Goal: Task Accomplishment & Management: Manage account settings

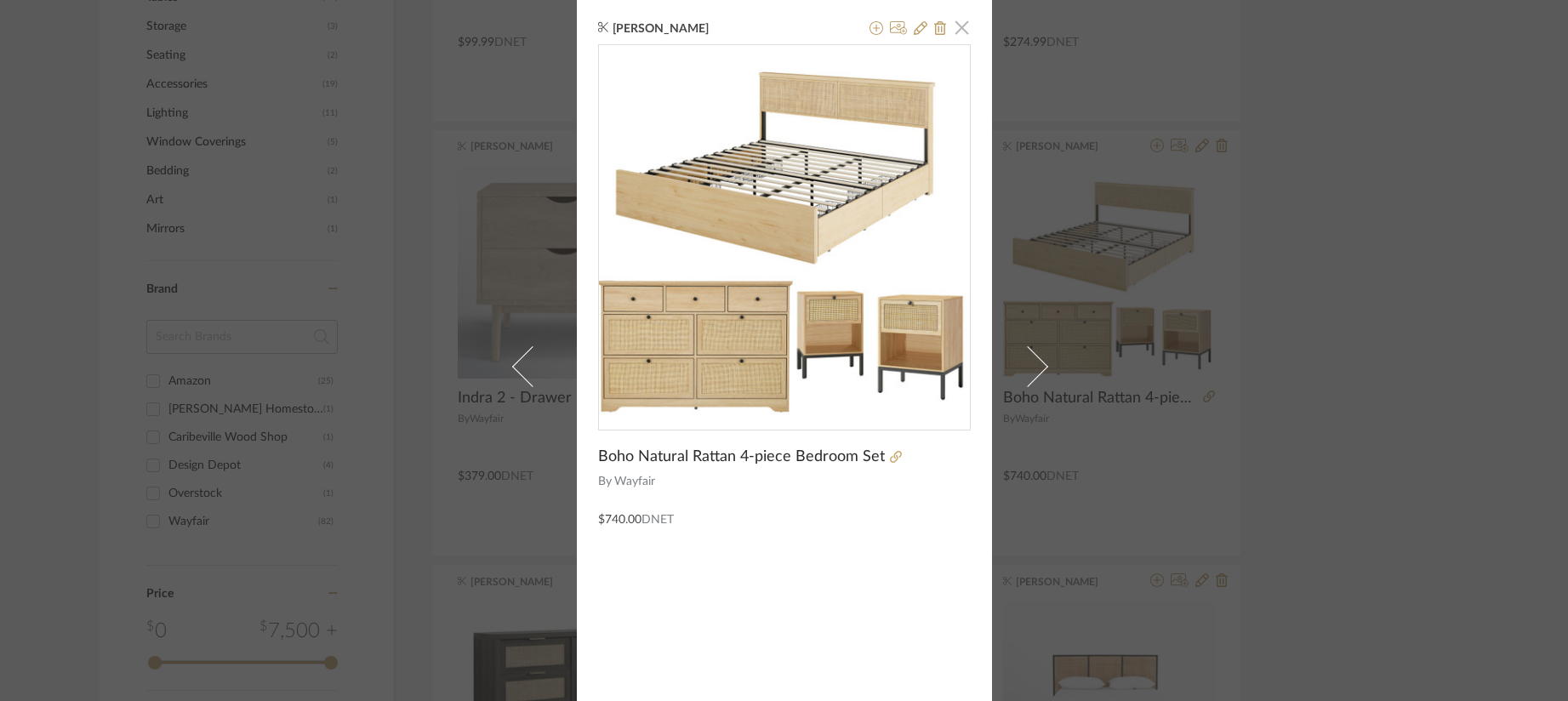
click at [958, 34] on span "button" at bounding box center [961, 27] width 34 height 34
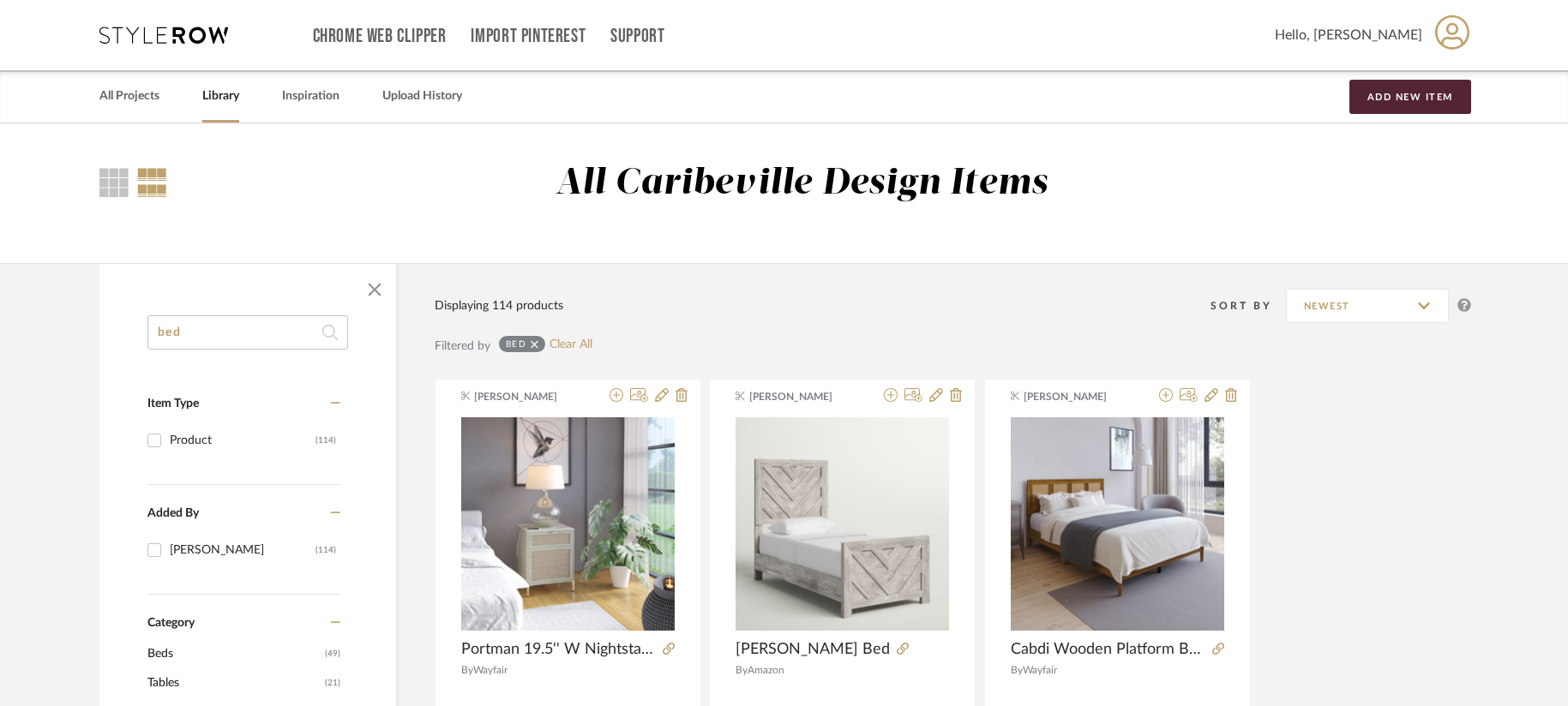
drag, startPoint x: 271, startPoint y: 335, endPoint x: 42, endPoint y: 320, distance: 229.5
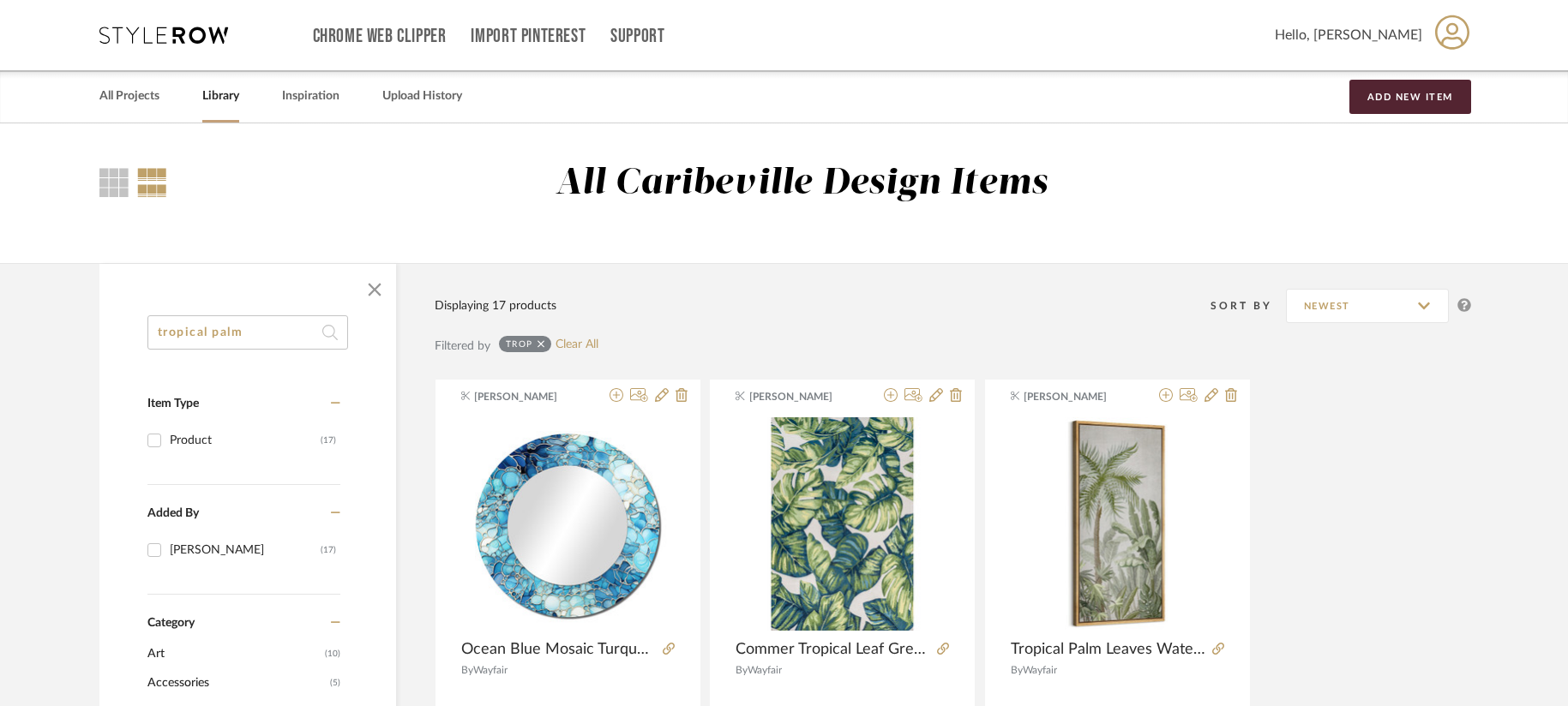
type input "tropical palm"
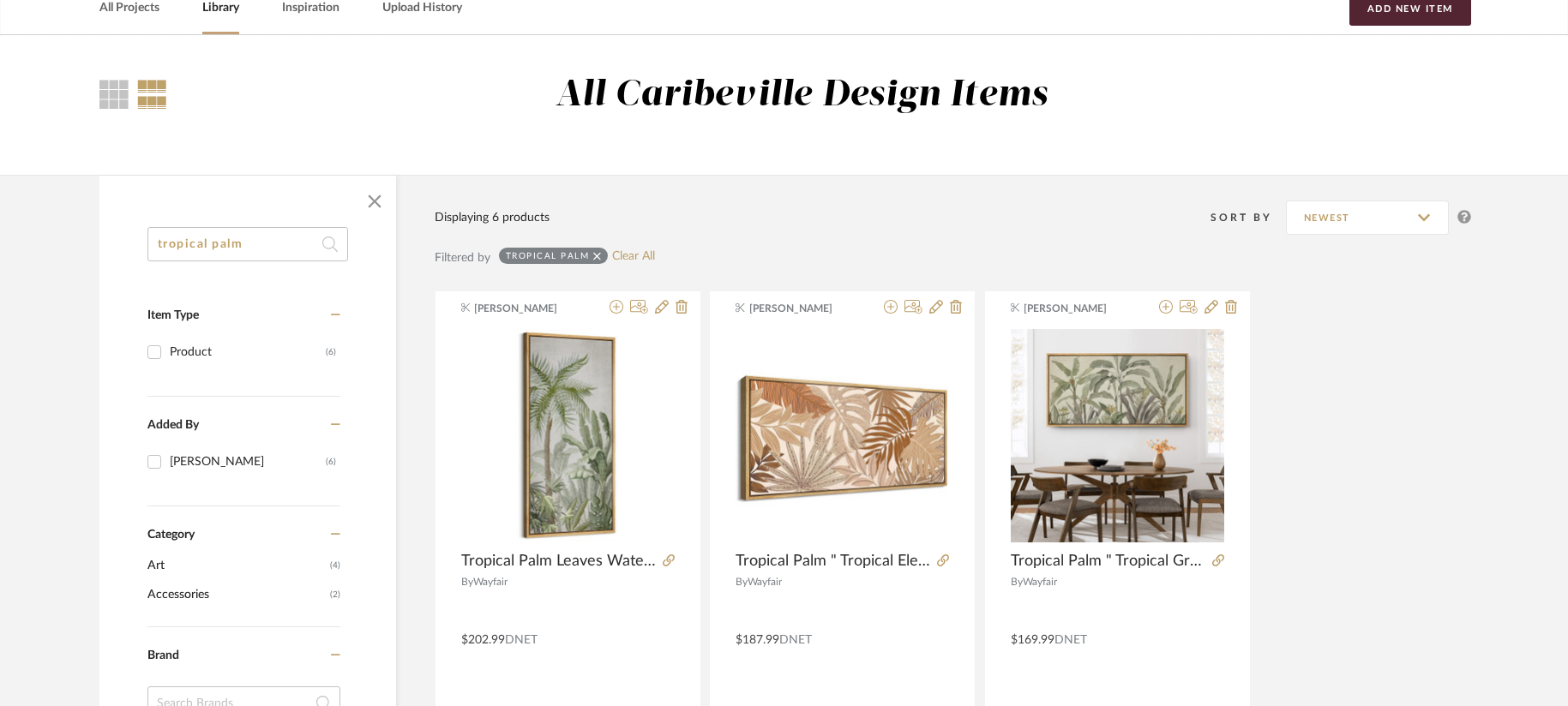
scroll to position [85, 0]
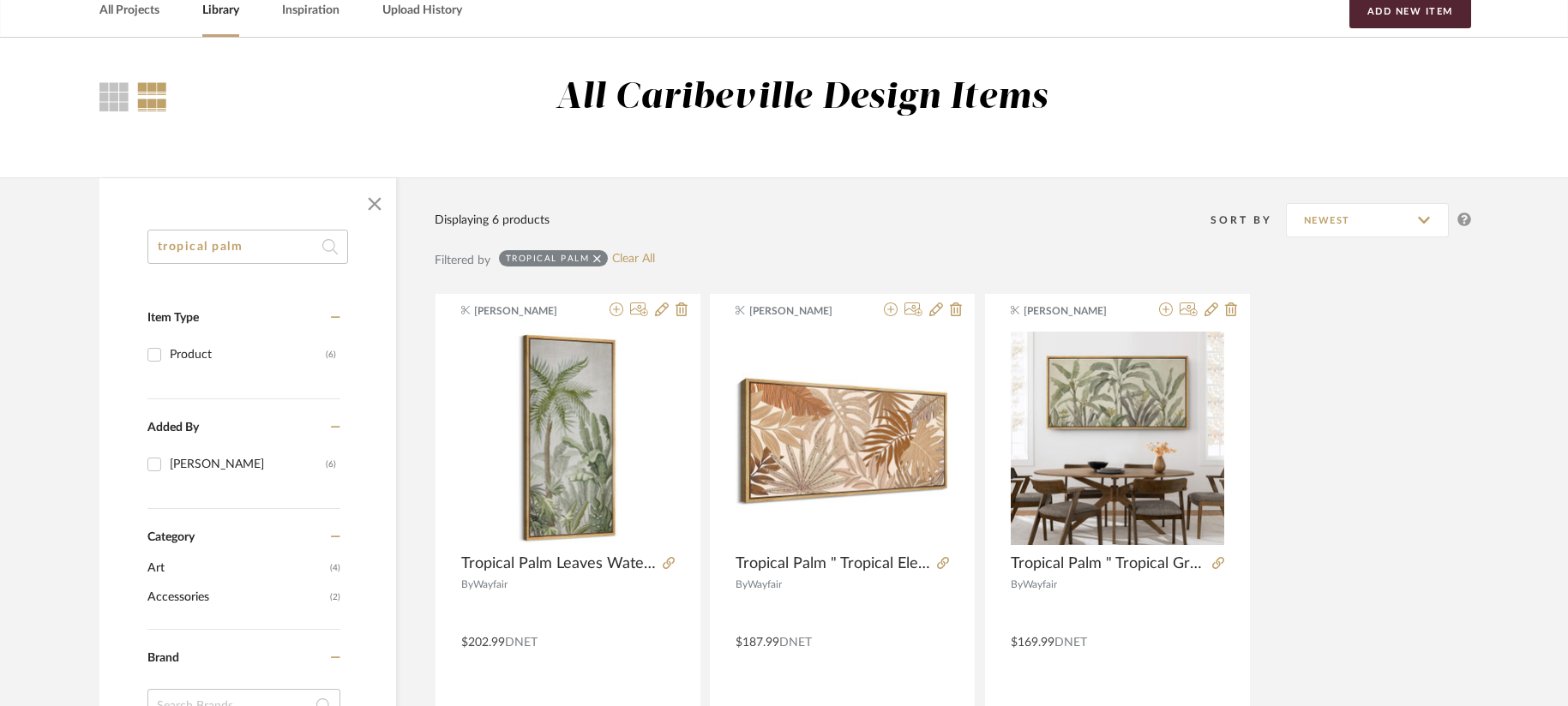
drag, startPoint x: 254, startPoint y: 249, endPoint x: 28, endPoint y: 246, distance: 226.0
click at [28, 246] on library-search-items "tropical palm Item Type Product (6) Added By Brianne Leiva (6) Category Art (4)…" at bounding box center [784, 699] width 1568 height 1045
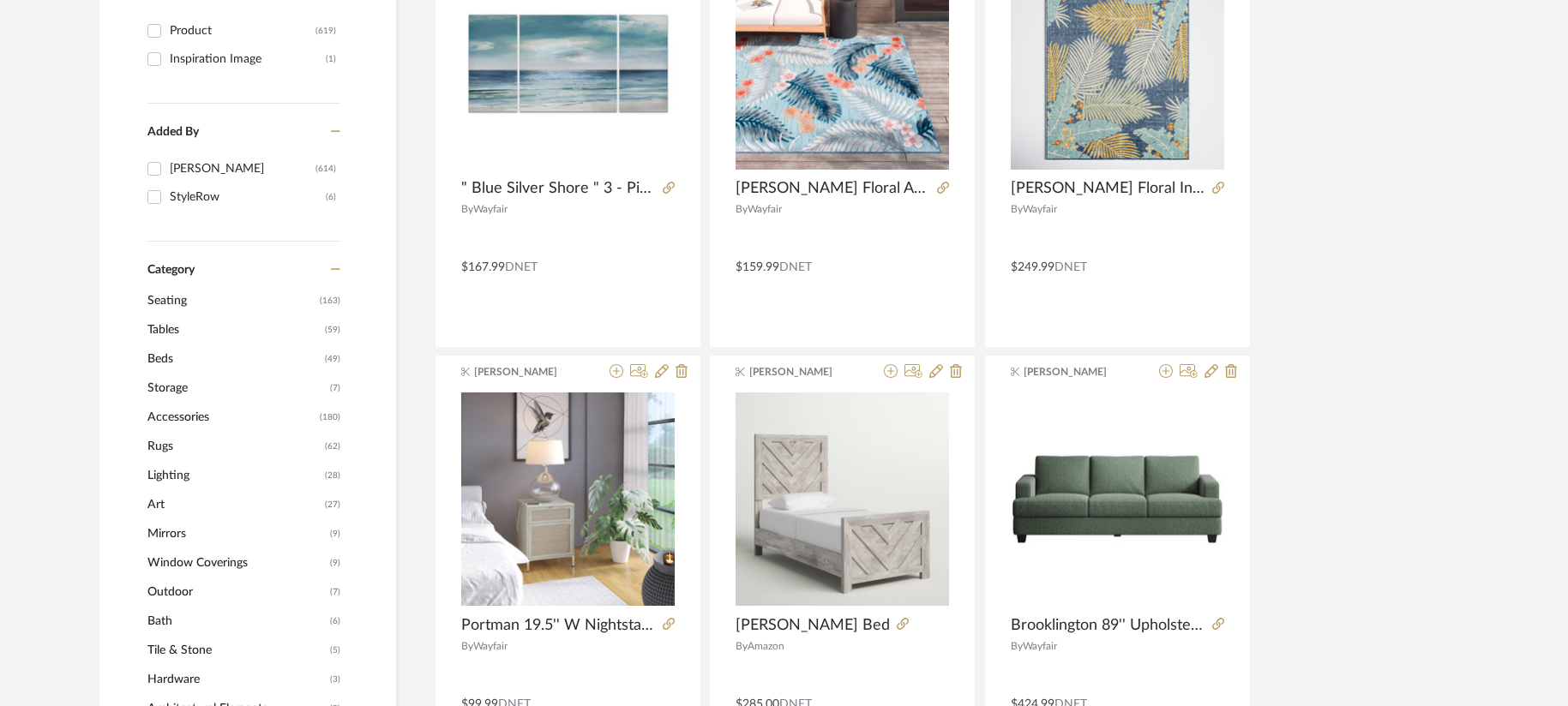
scroll to position [257, 0]
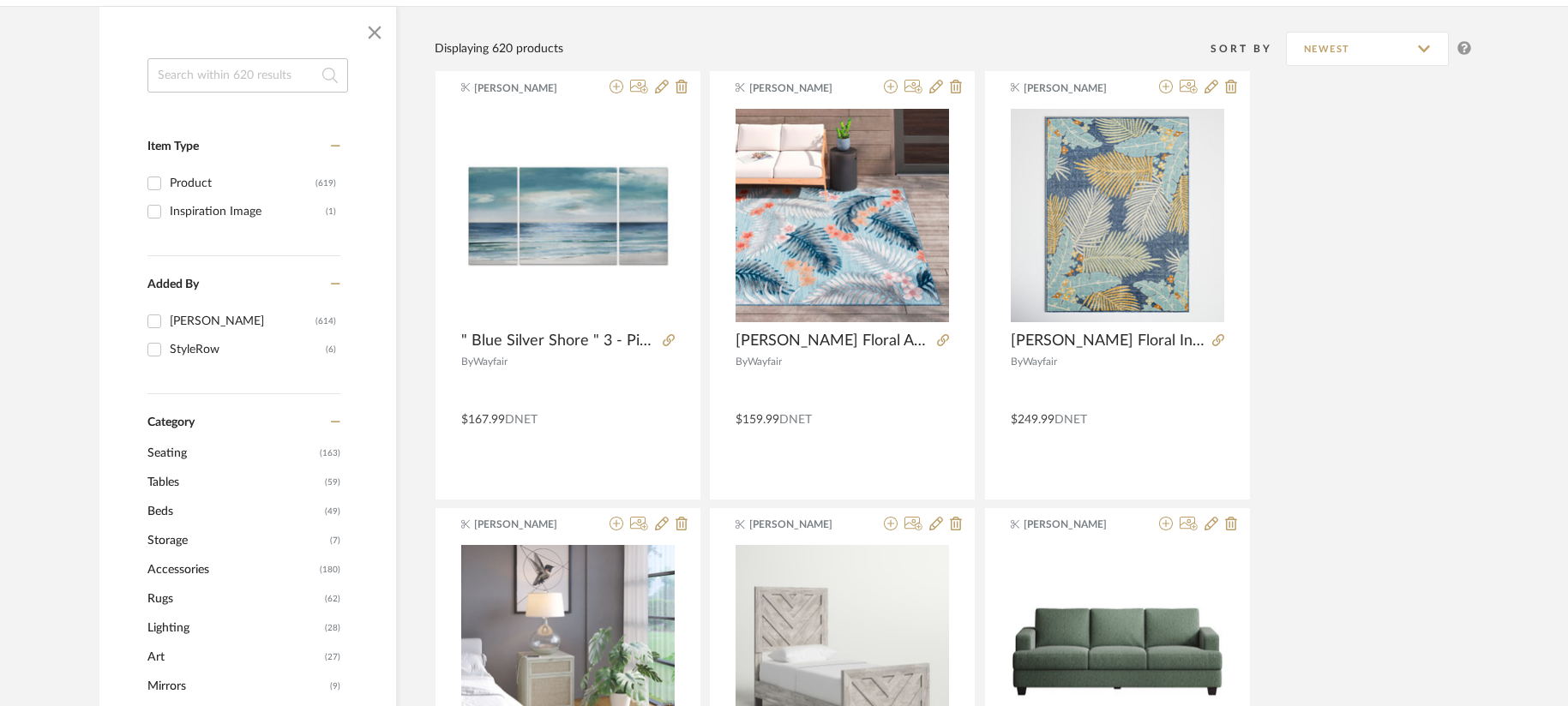
click at [229, 73] on input at bounding box center [248, 75] width 201 height 34
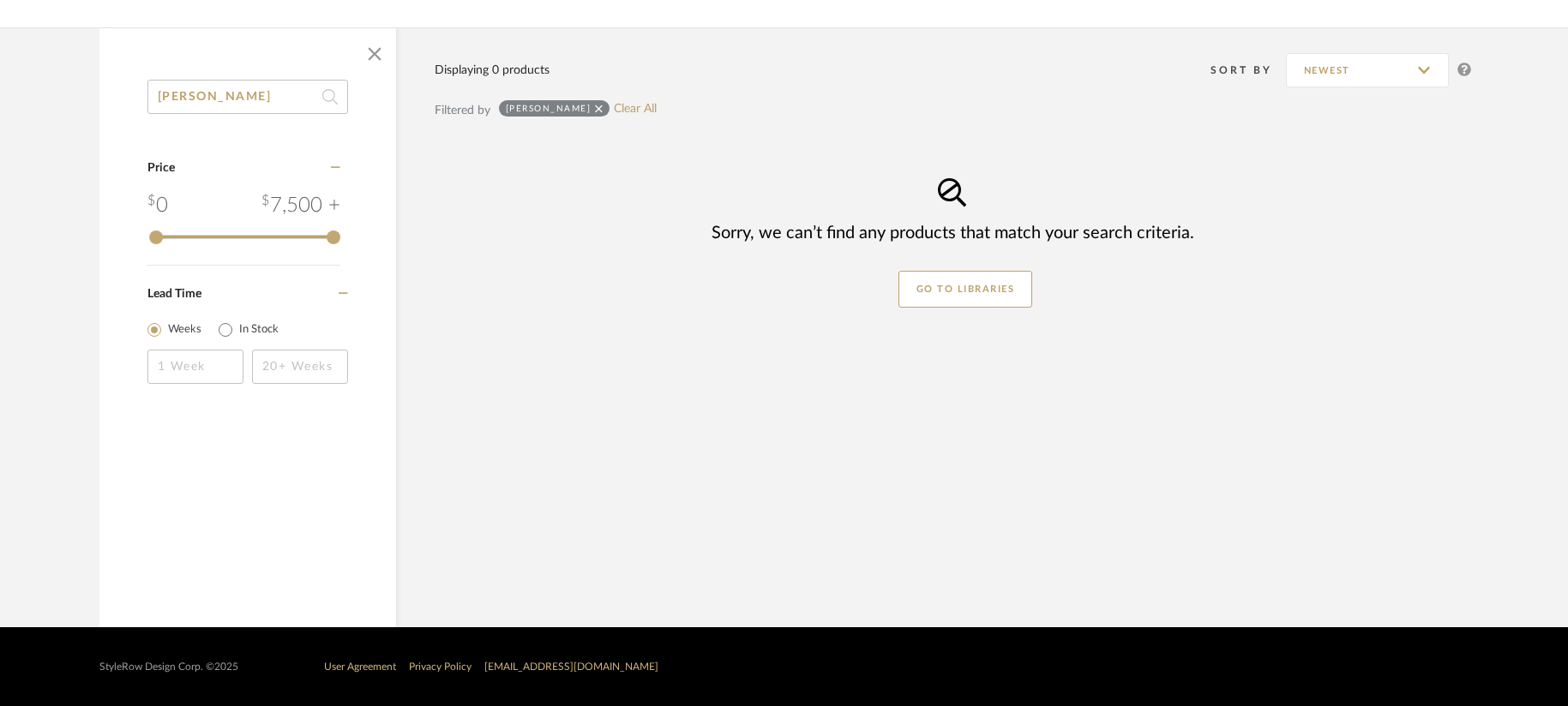
scroll to position [236, 0]
type input "a"
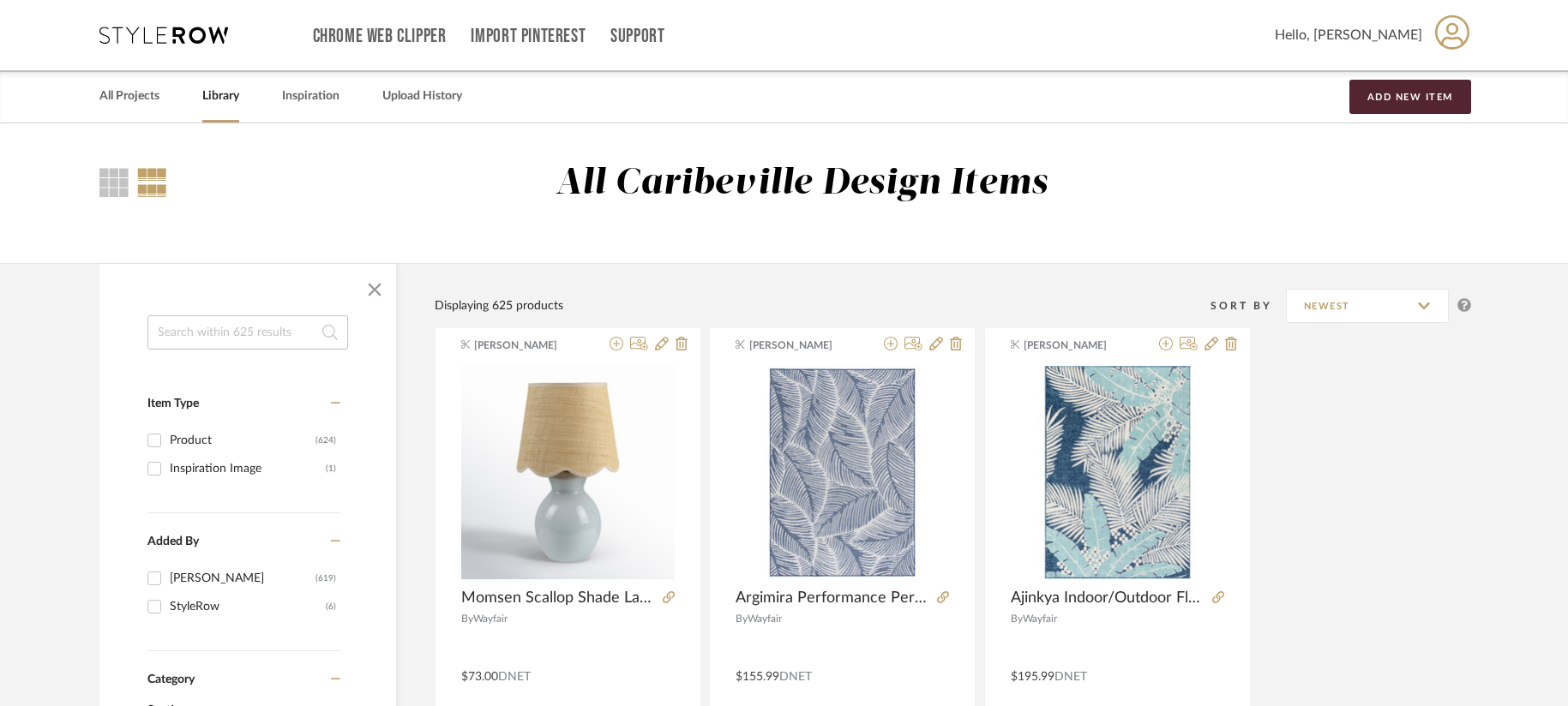
click at [287, 321] on input at bounding box center [248, 333] width 201 height 34
type input "heberling"
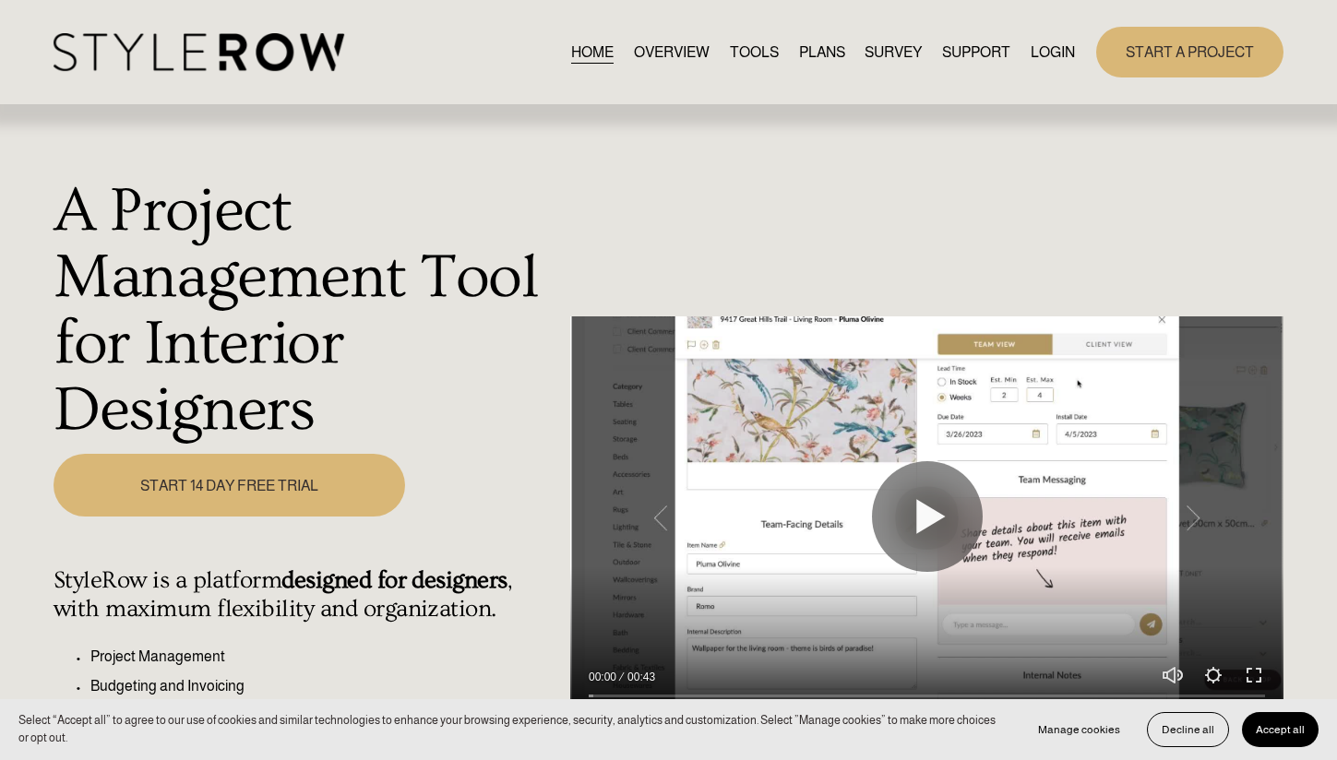
click at [1017, 57] on nav "HOME OVERVIEW TOOLS PLANS SURVEY SUPPORT QUESTIONS FEATURED STYLEBOARD RESOURCE…" at bounding box center [822, 52] width 503 height 25
click at [1031, 54] on link "LOGIN" at bounding box center [1053, 52] width 44 height 25
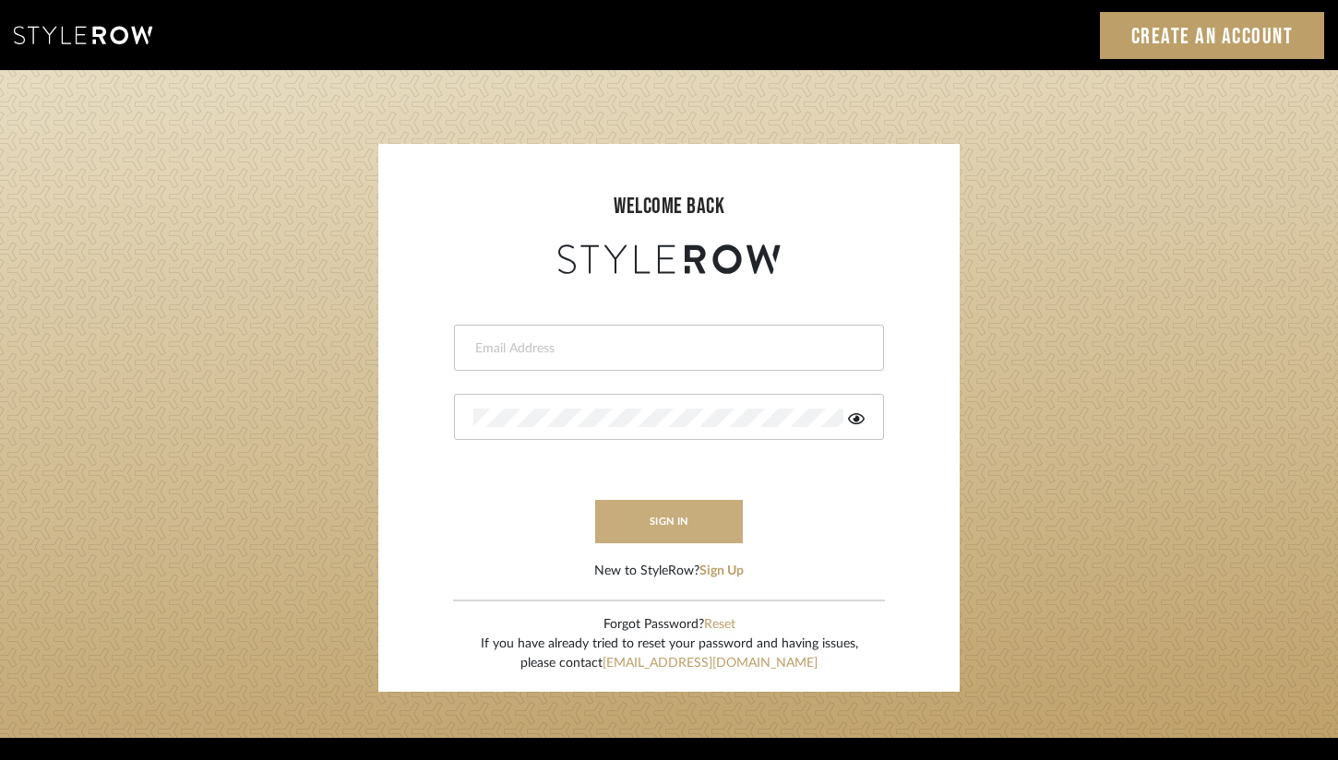
type input "[EMAIL_ADDRESS][DOMAIN_NAME]"
click at [701, 513] on button "sign in" at bounding box center [669, 521] width 148 height 43
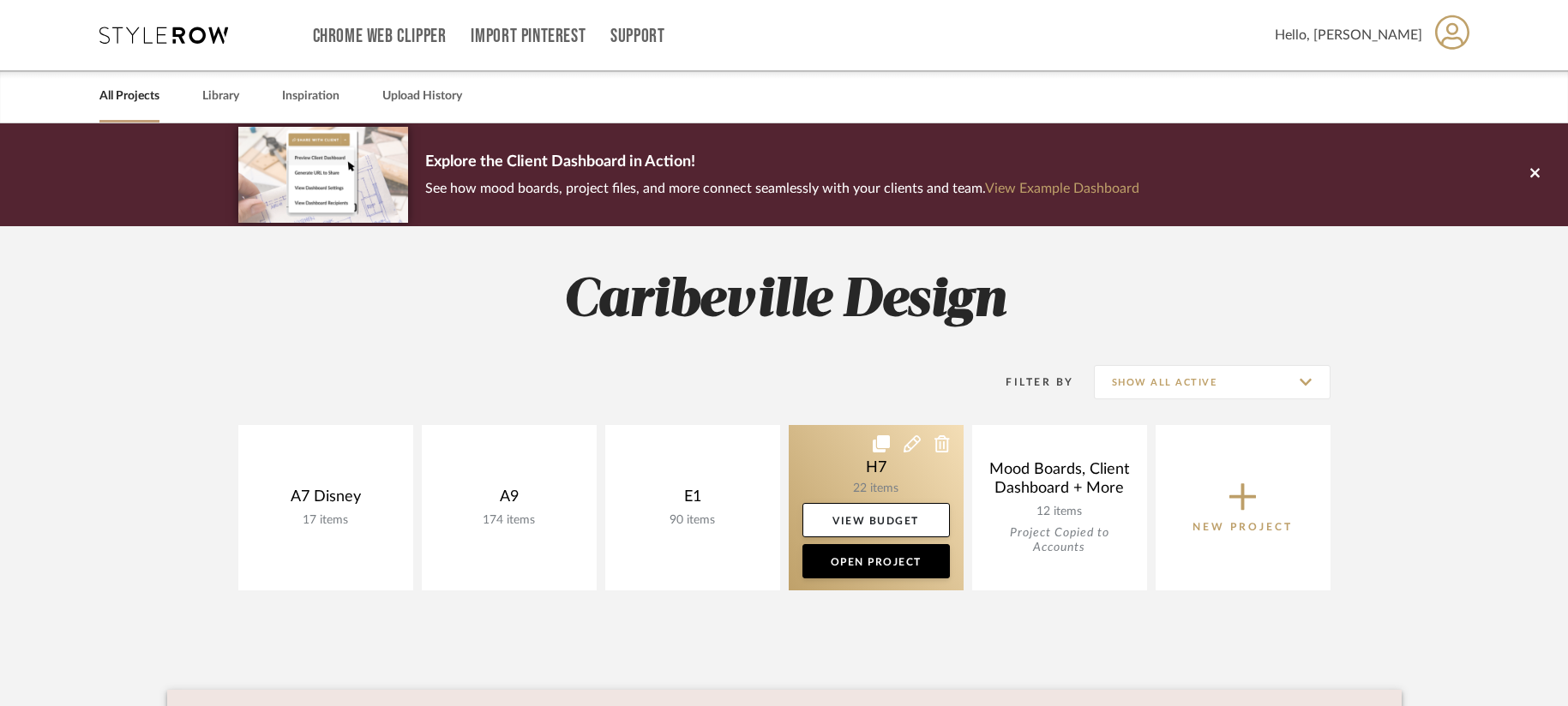
click at [850, 480] on link at bounding box center [876, 508] width 175 height 165
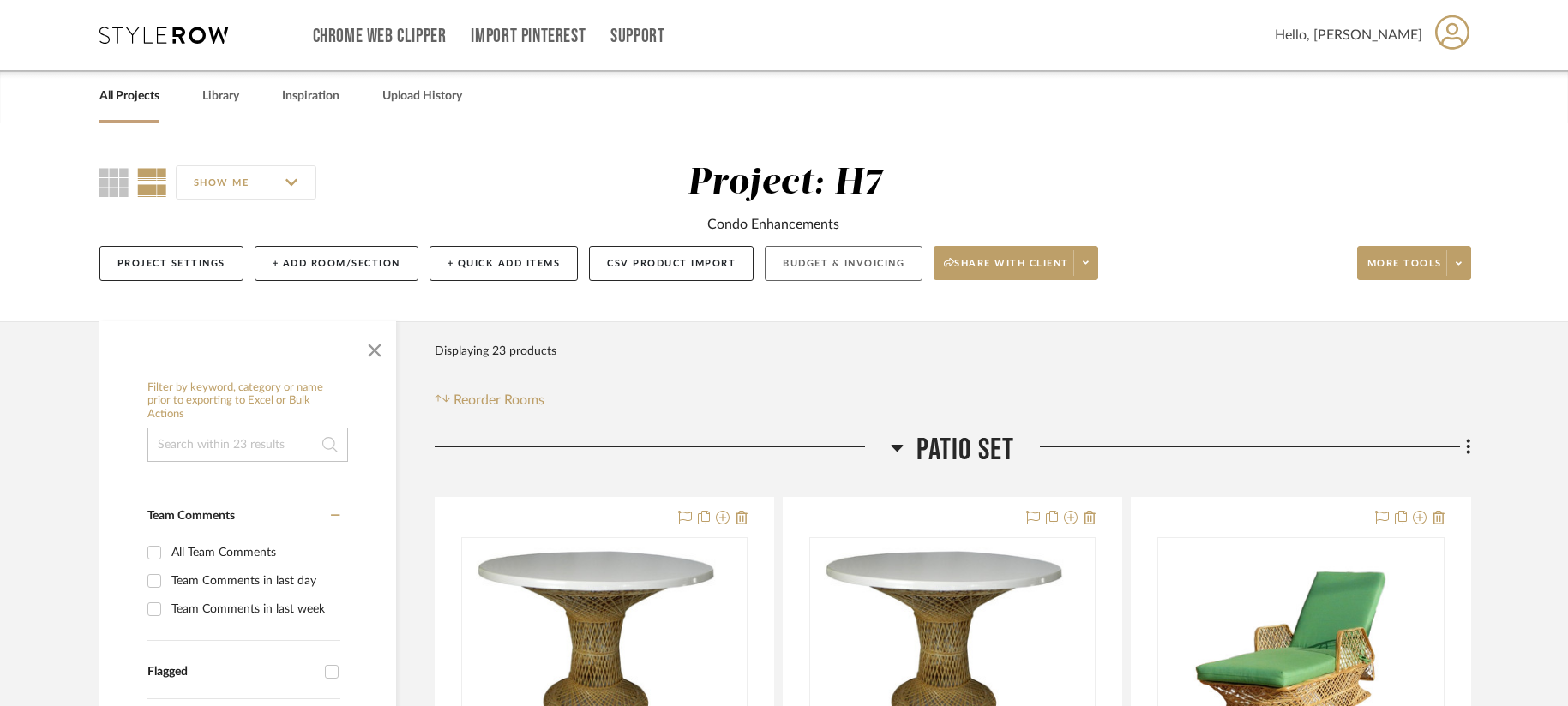
click at [882, 261] on button "Budget & Invoicing" at bounding box center [843, 264] width 158 height 35
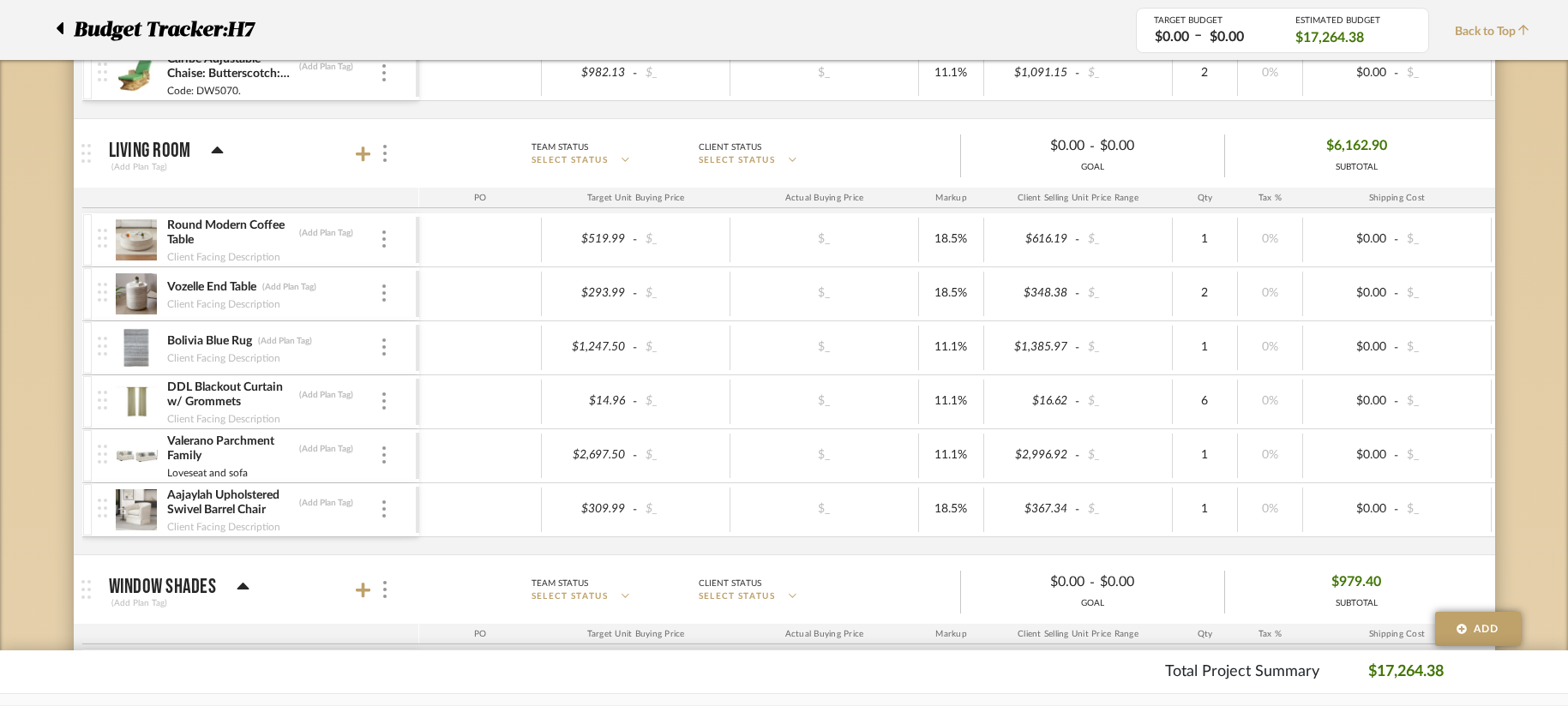
scroll to position [686, 0]
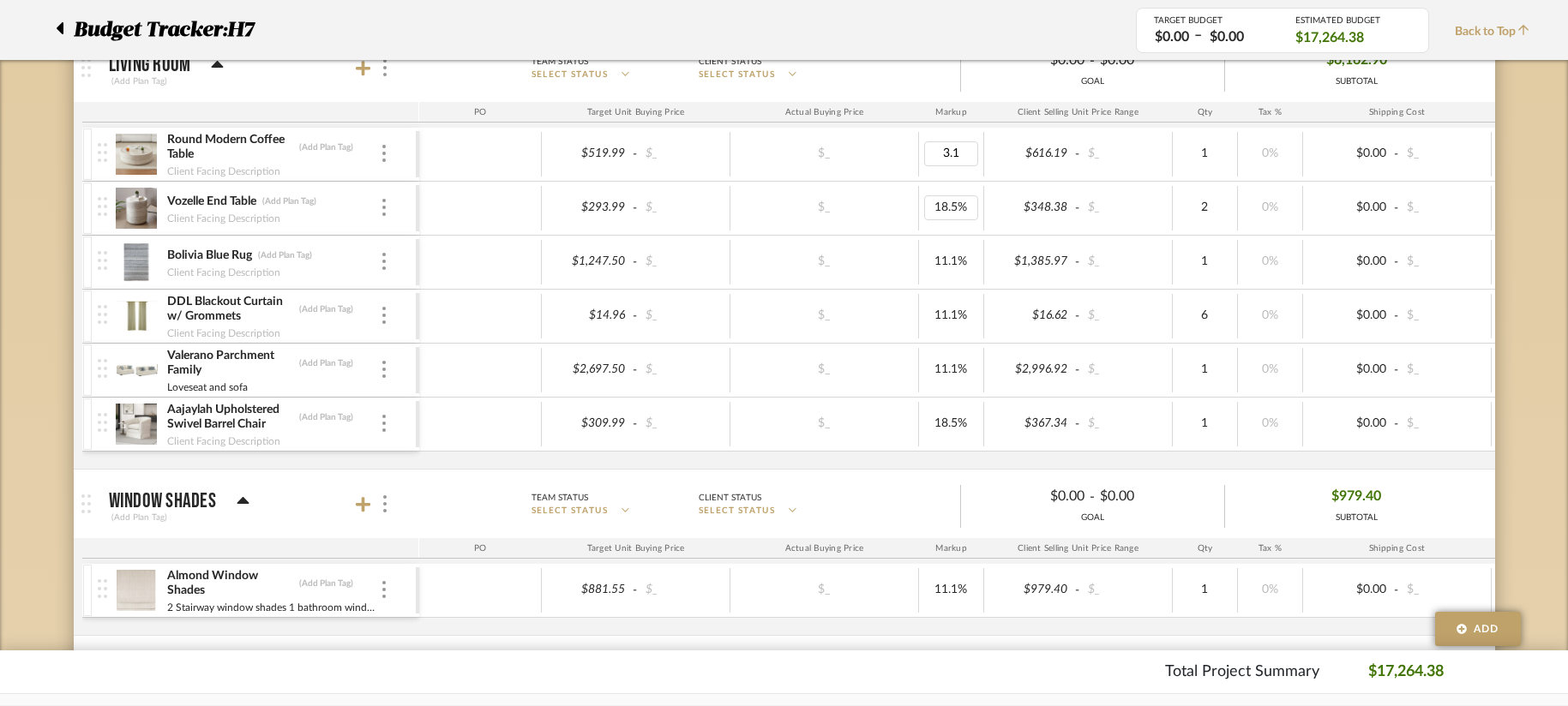
type input "3.12"
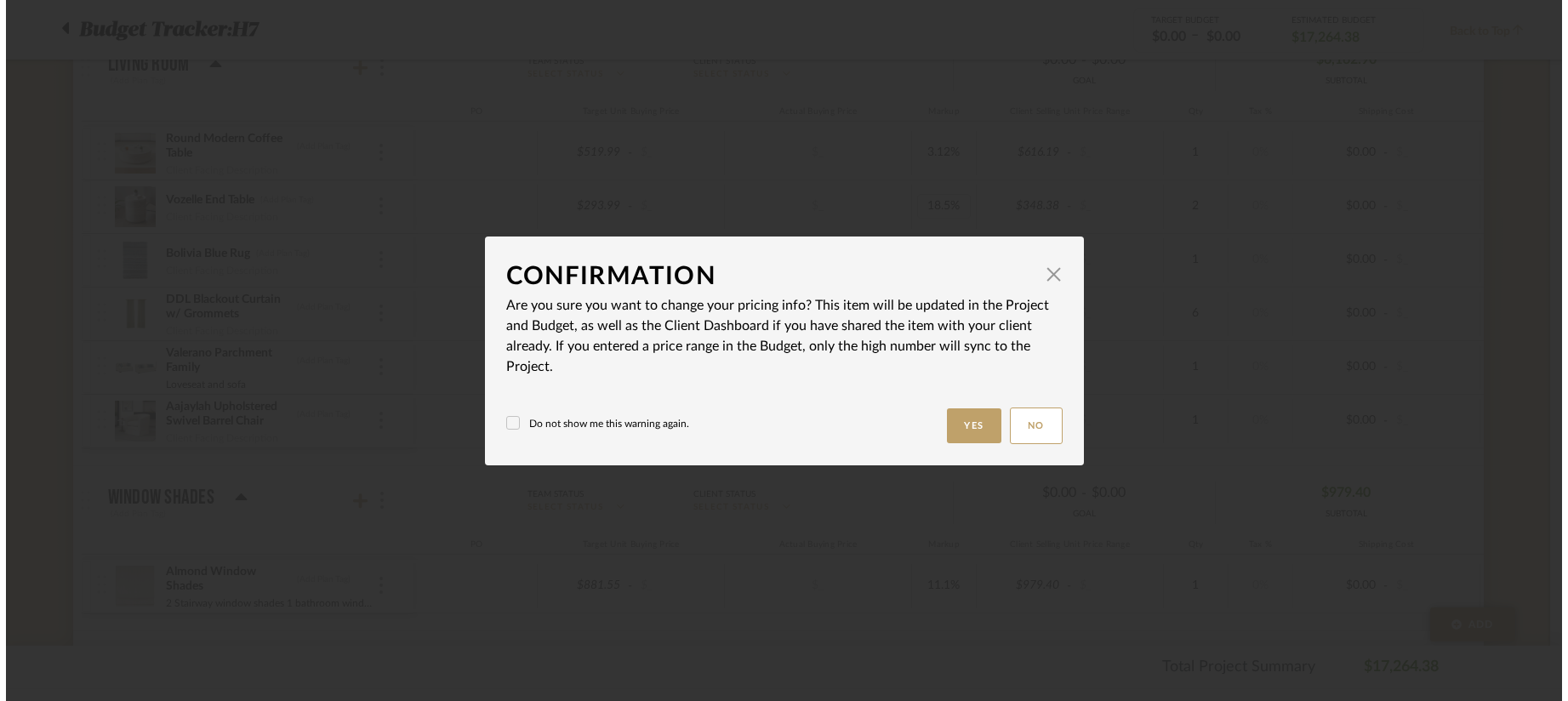
scroll to position [0, 0]
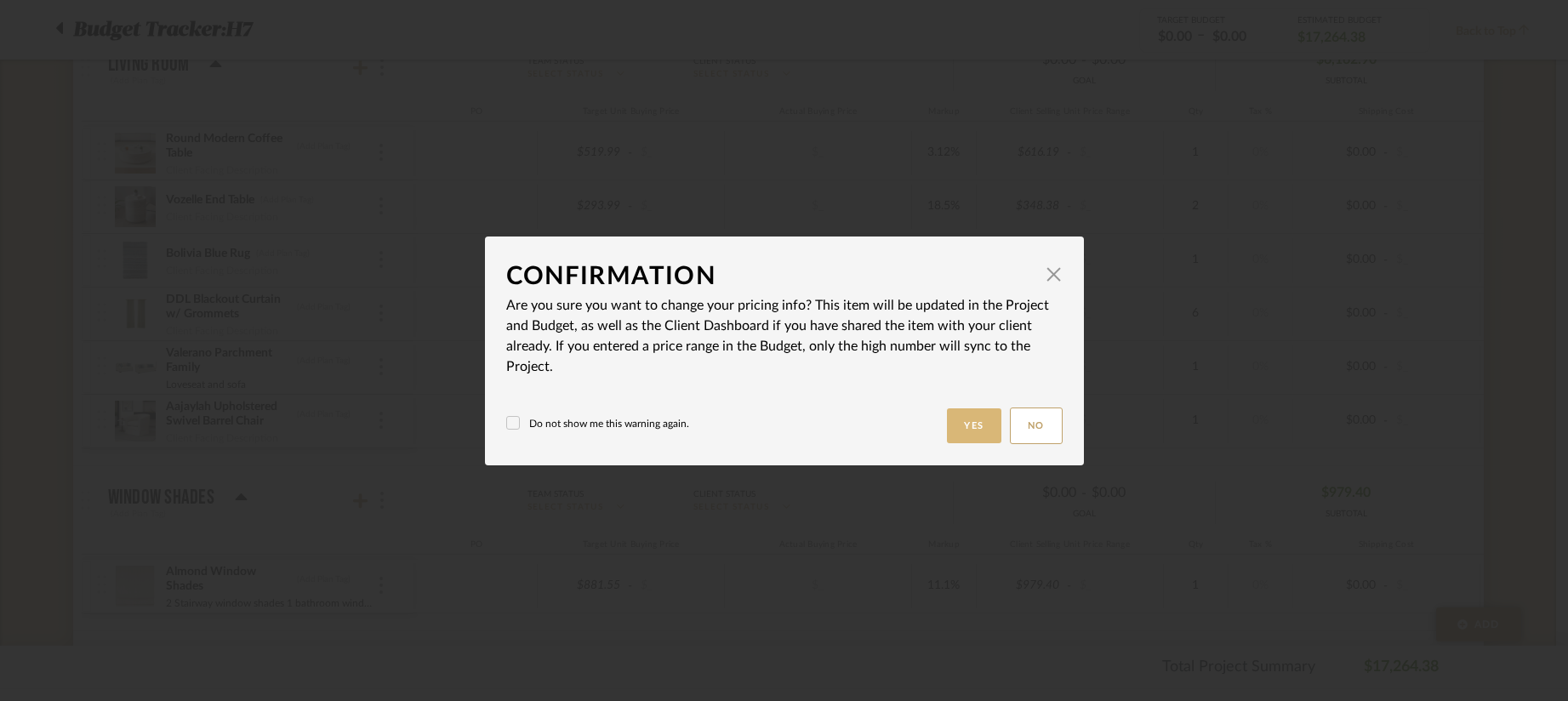
click at [973, 429] on button "Yes" at bounding box center [973, 426] width 54 height 35
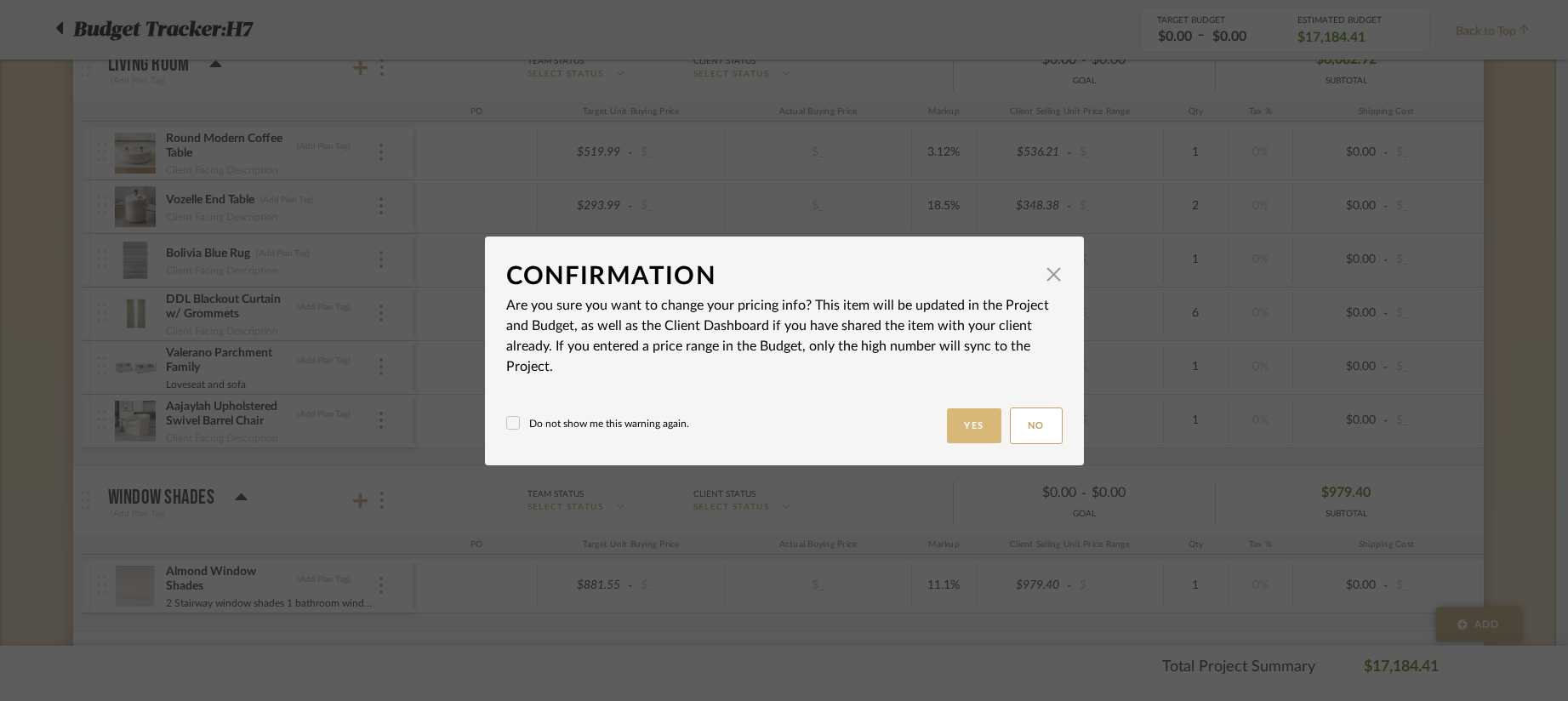
click at [975, 432] on button "Yes" at bounding box center [973, 426] width 54 height 35
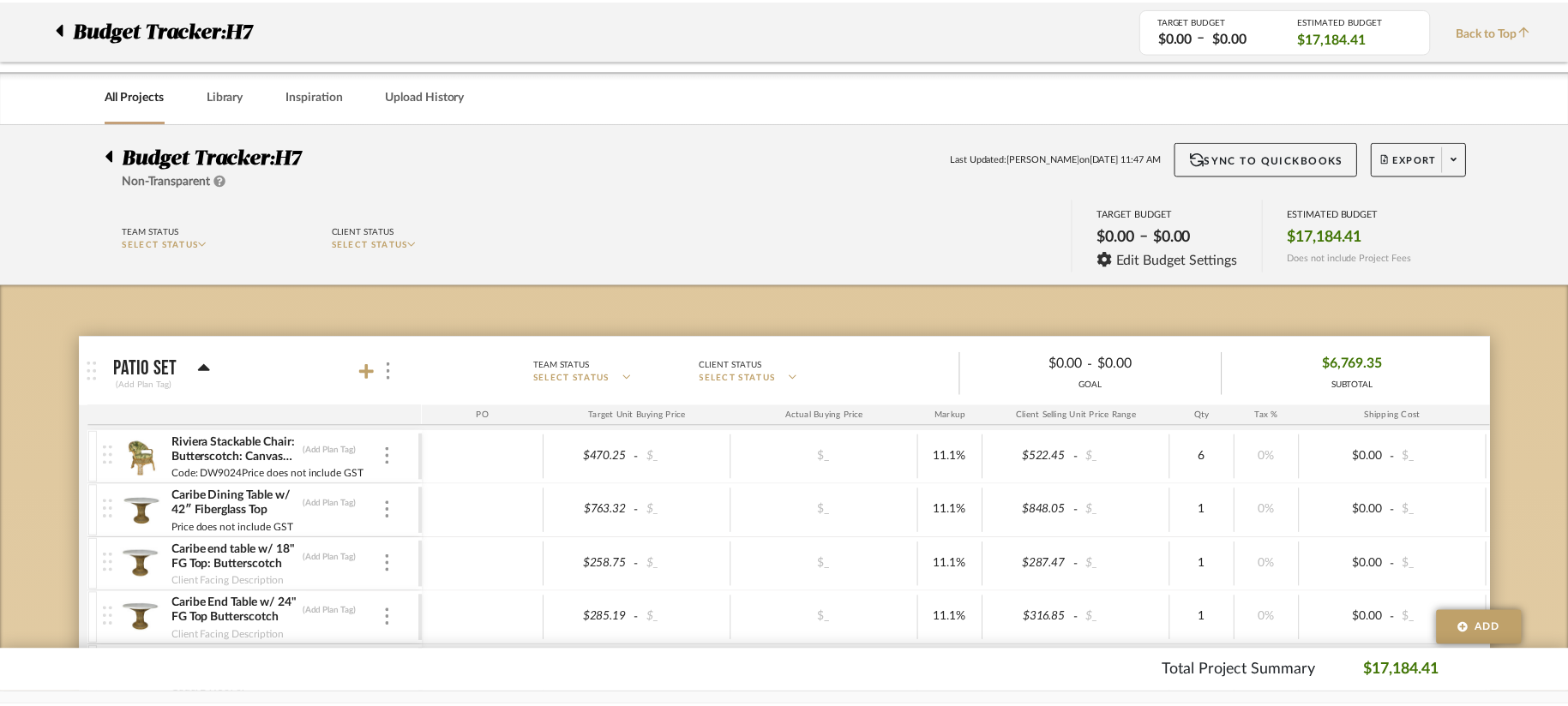
scroll to position [686, 0]
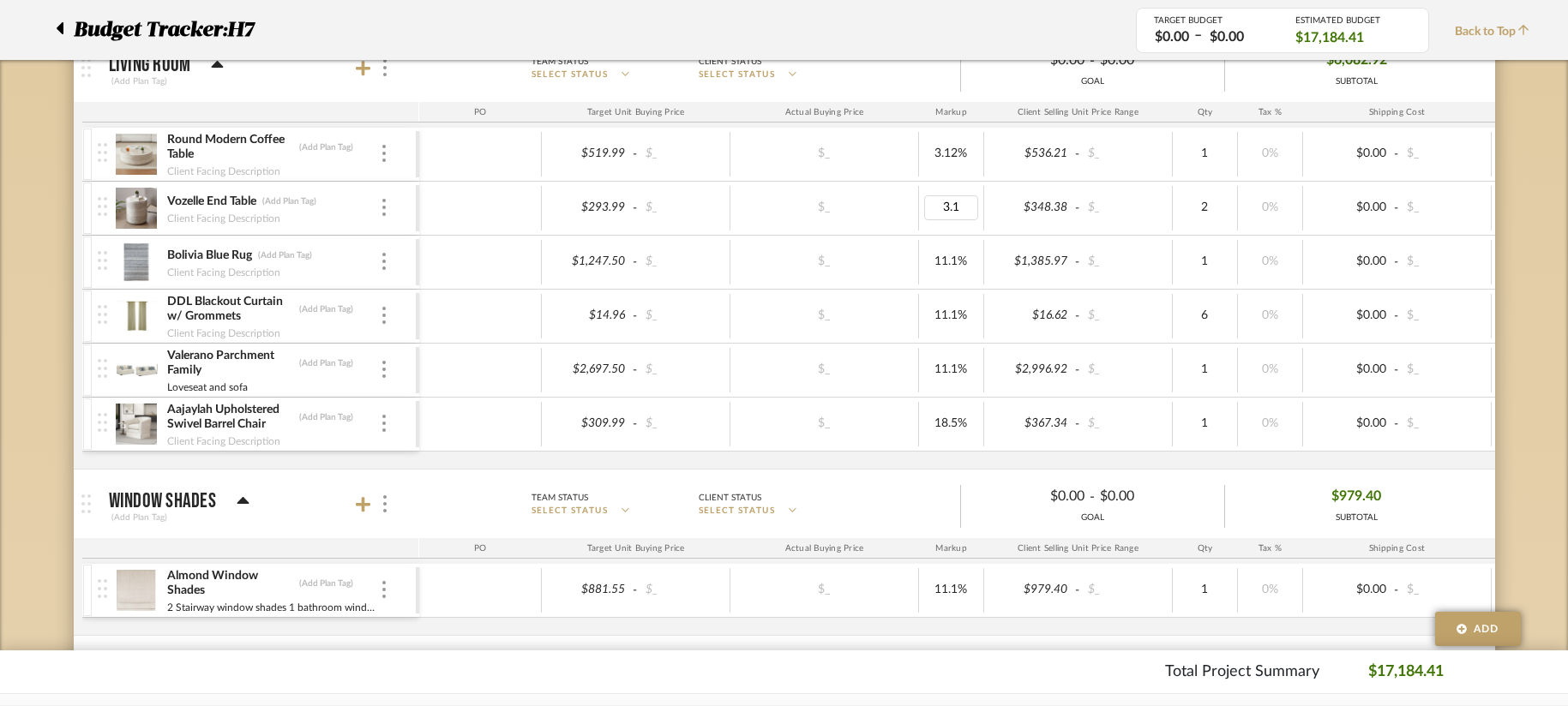
type input "3.12"
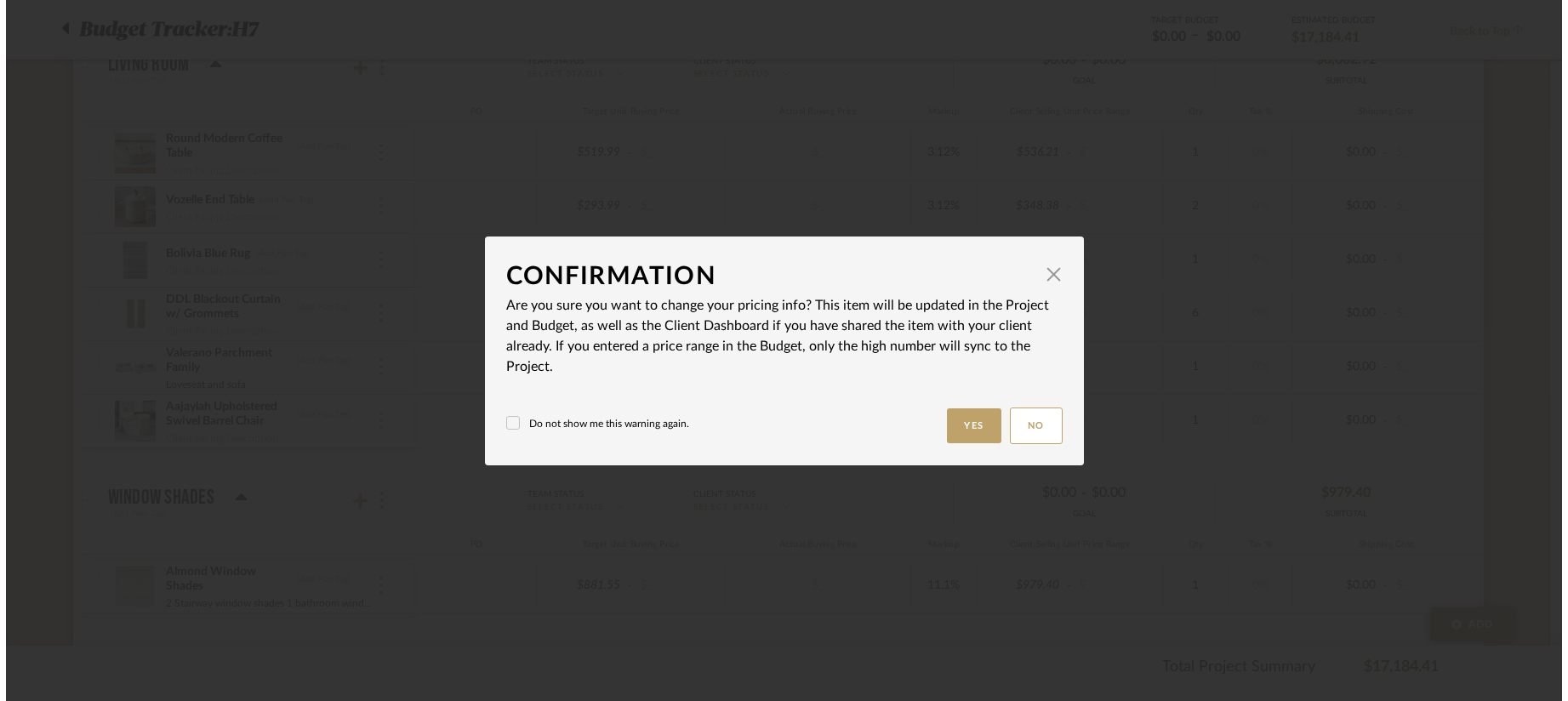
scroll to position [0, 0]
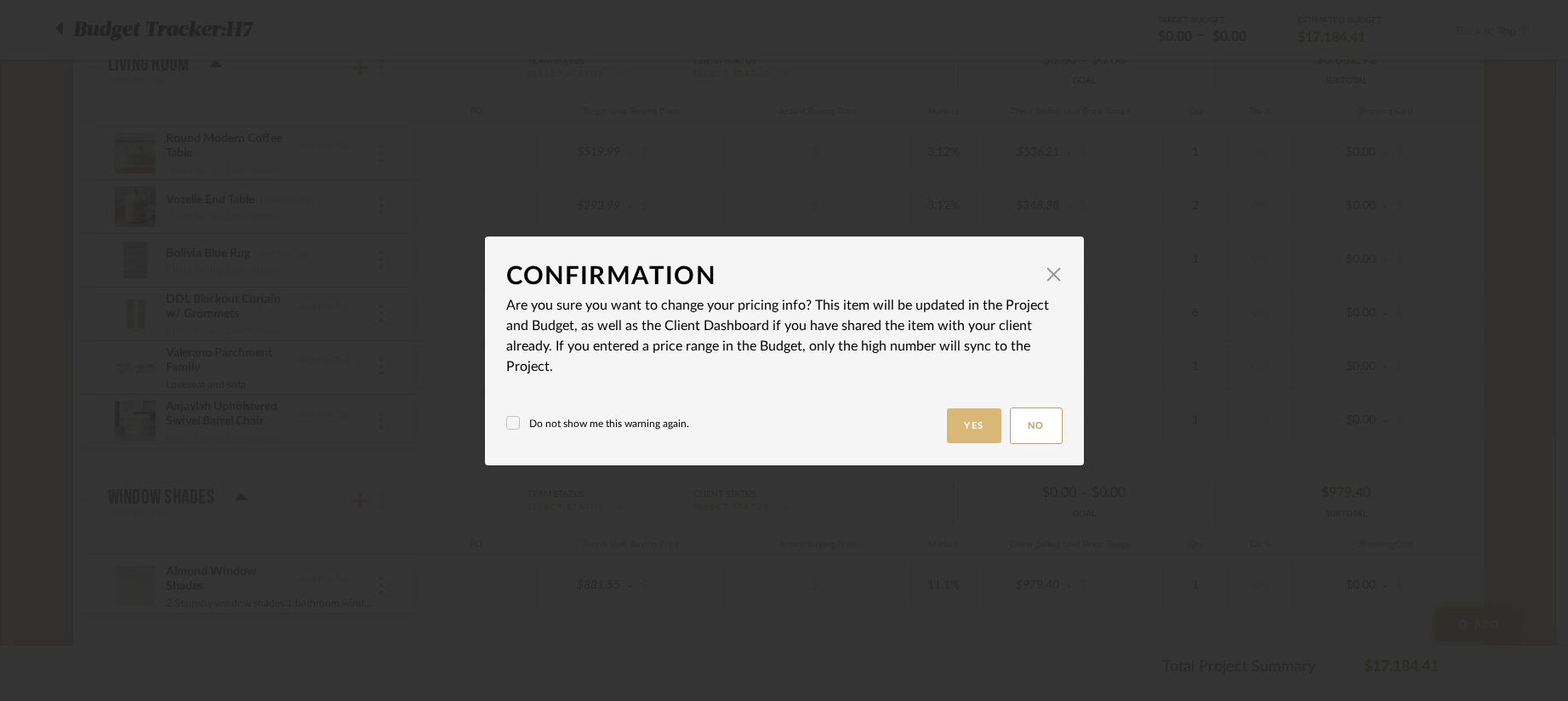
click at [959, 426] on button "Yes" at bounding box center [973, 426] width 54 height 35
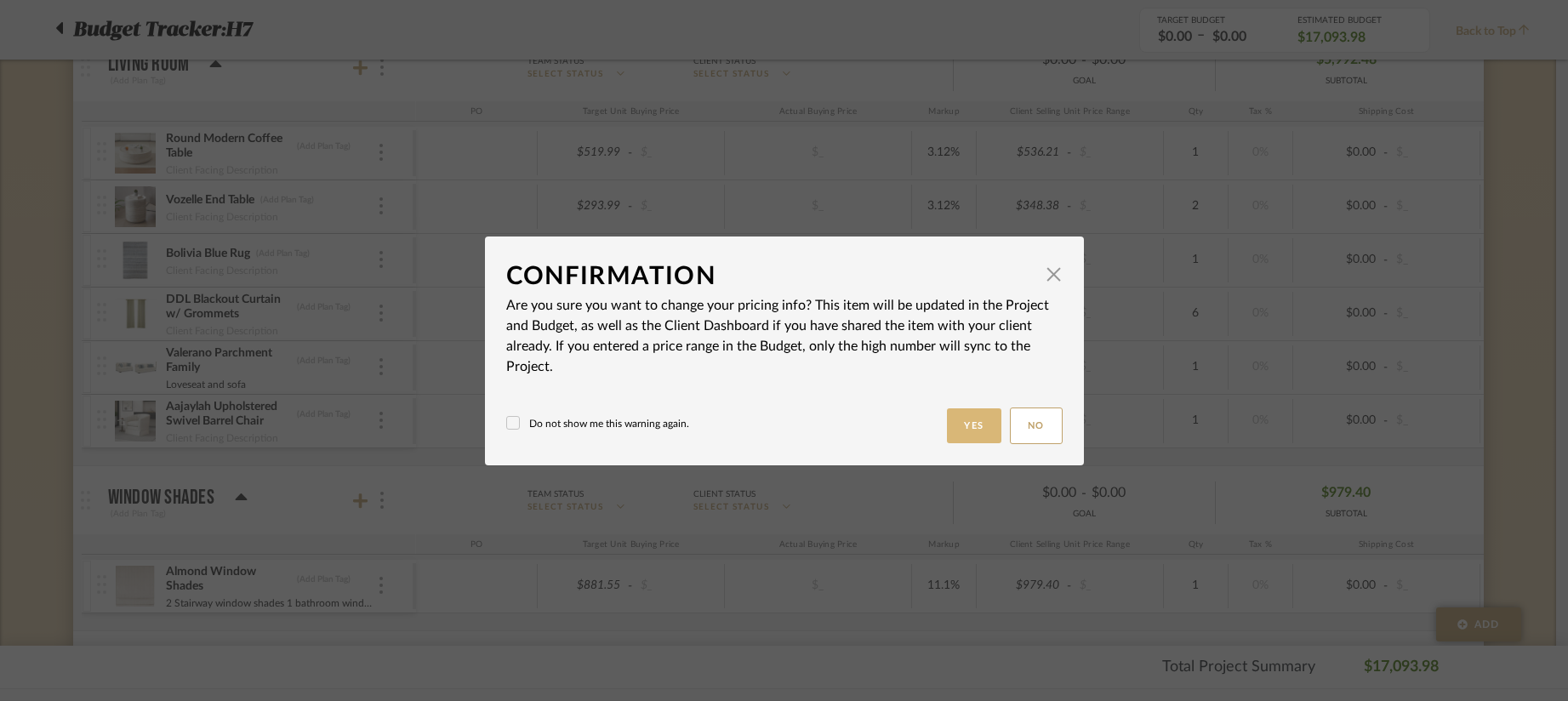
click at [975, 421] on button "Yes" at bounding box center [973, 426] width 54 height 35
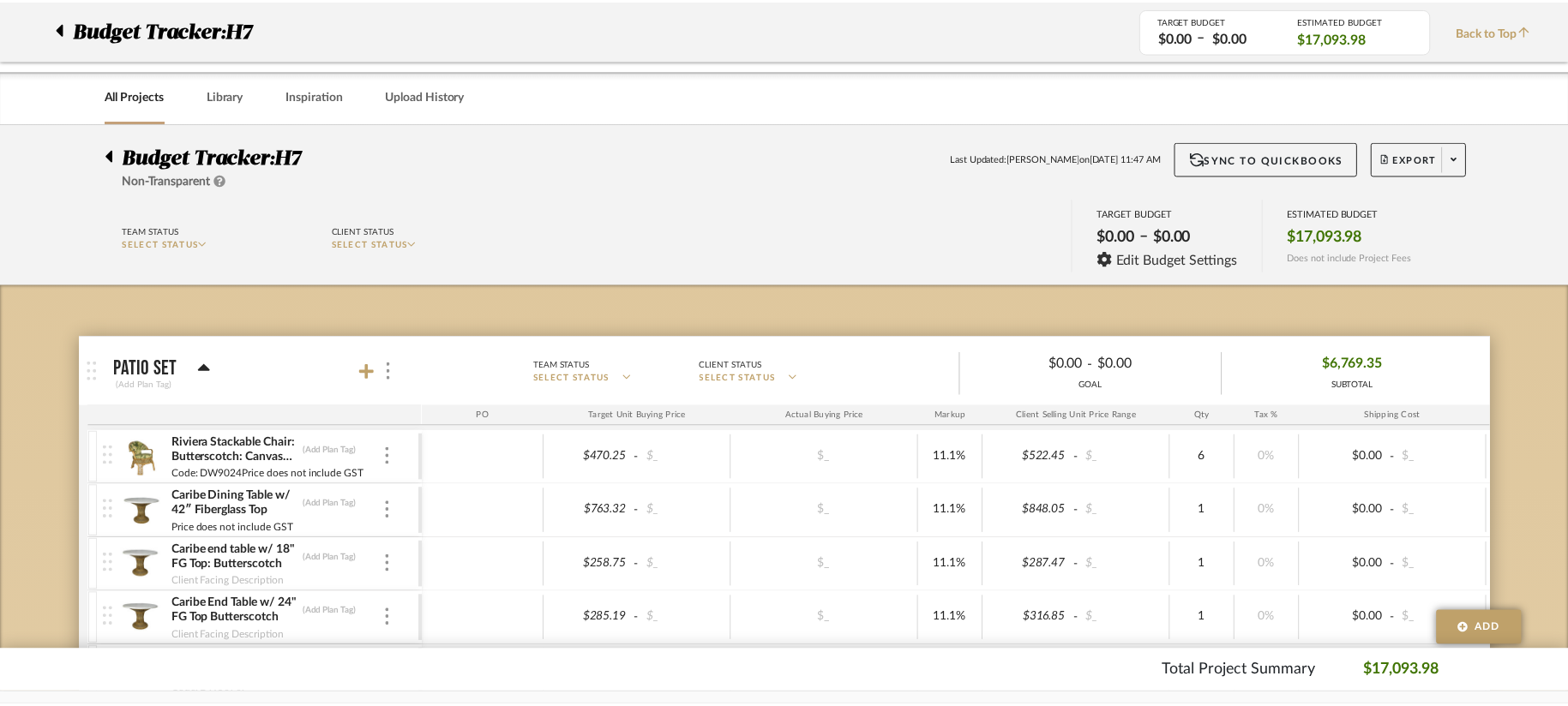
scroll to position [686, 0]
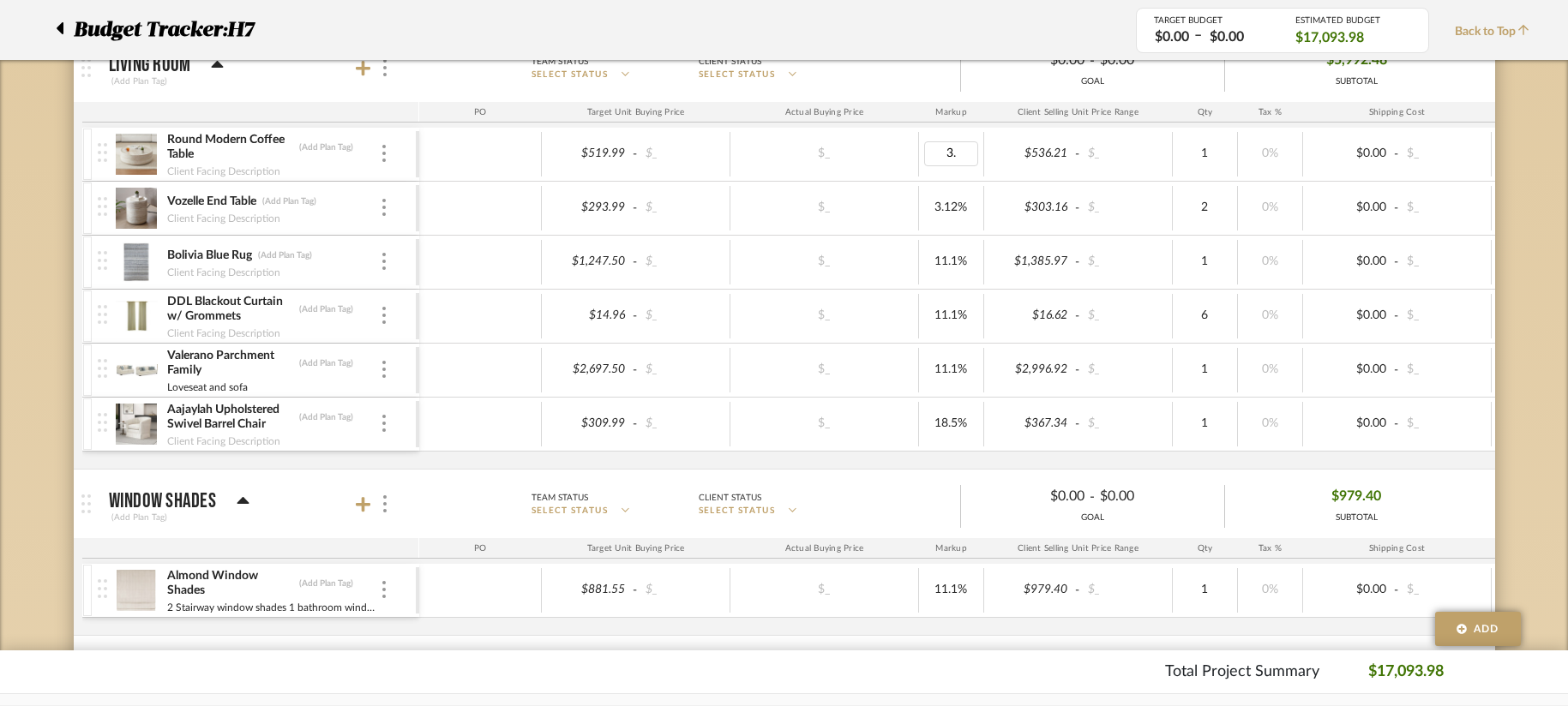
type input "3"
type input "18.5"
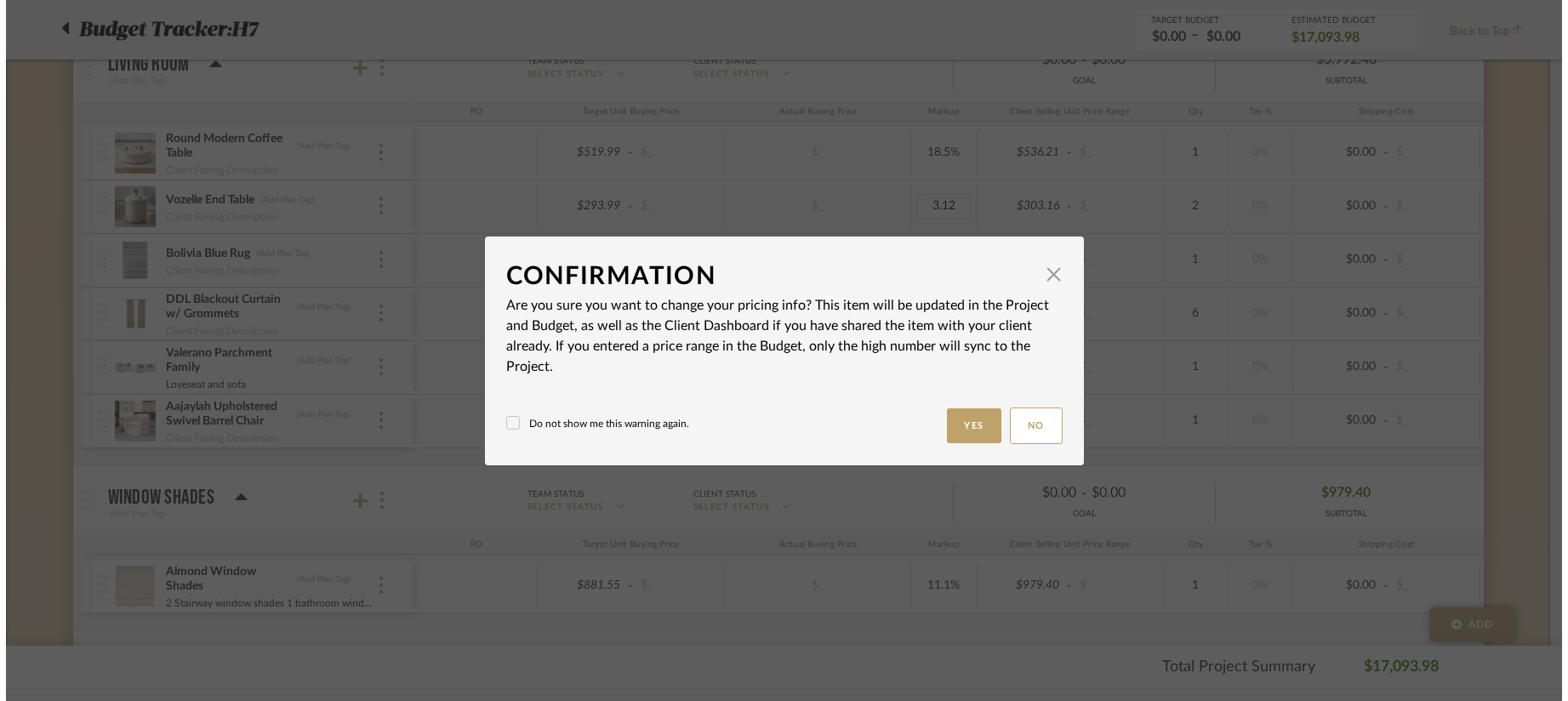
scroll to position [0, 0]
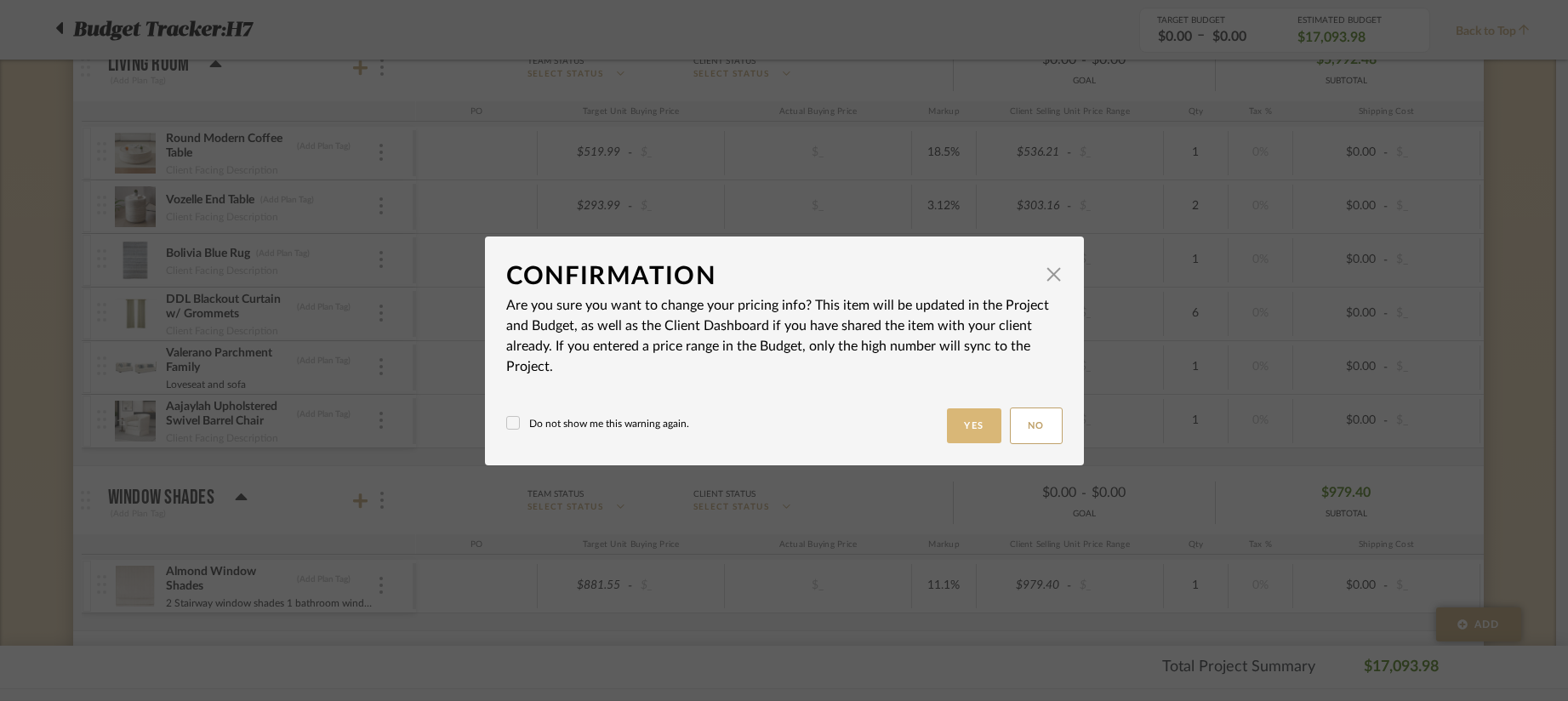
click at [959, 424] on button "Yes" at bounding box center [973, 426] width 54 height 35
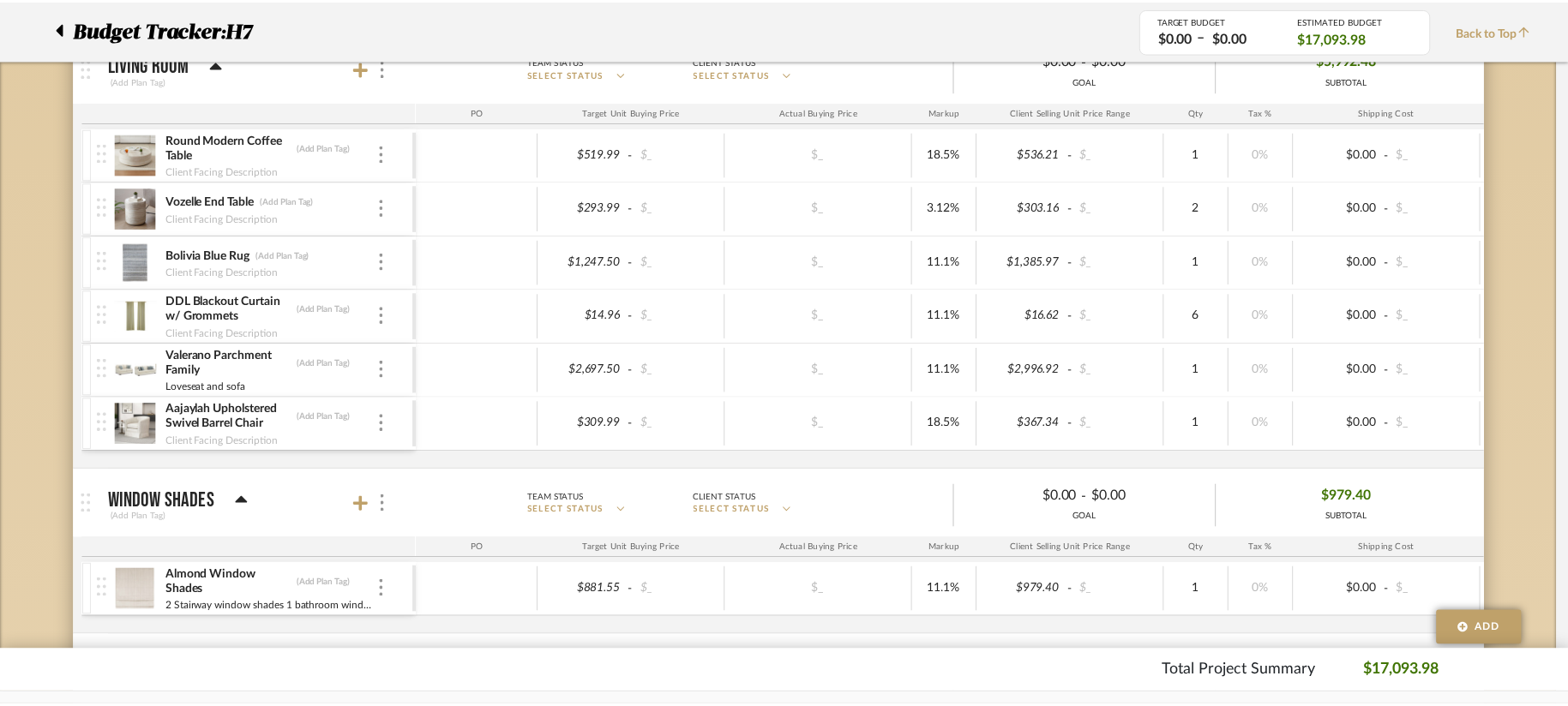
scroll to position [686, 0]
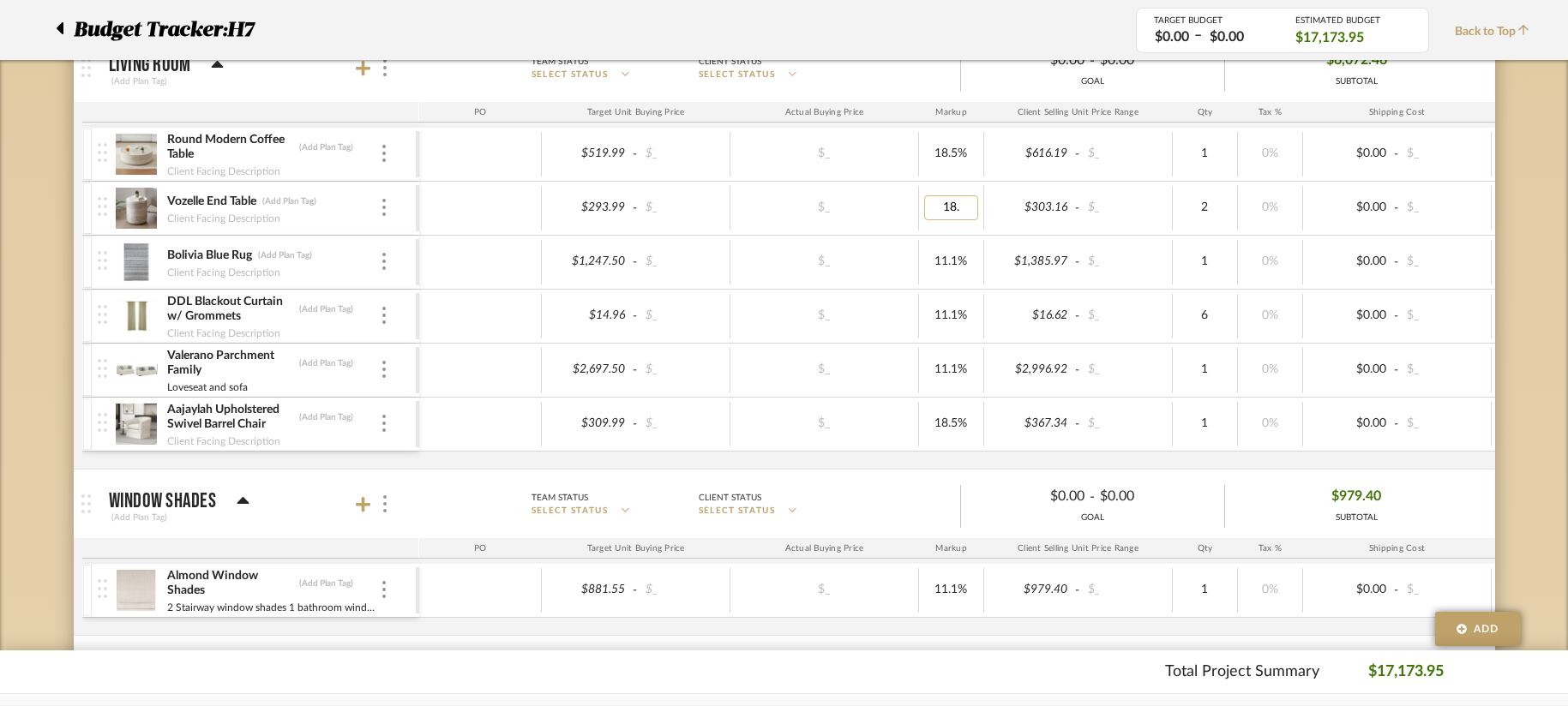
type input "18.5"
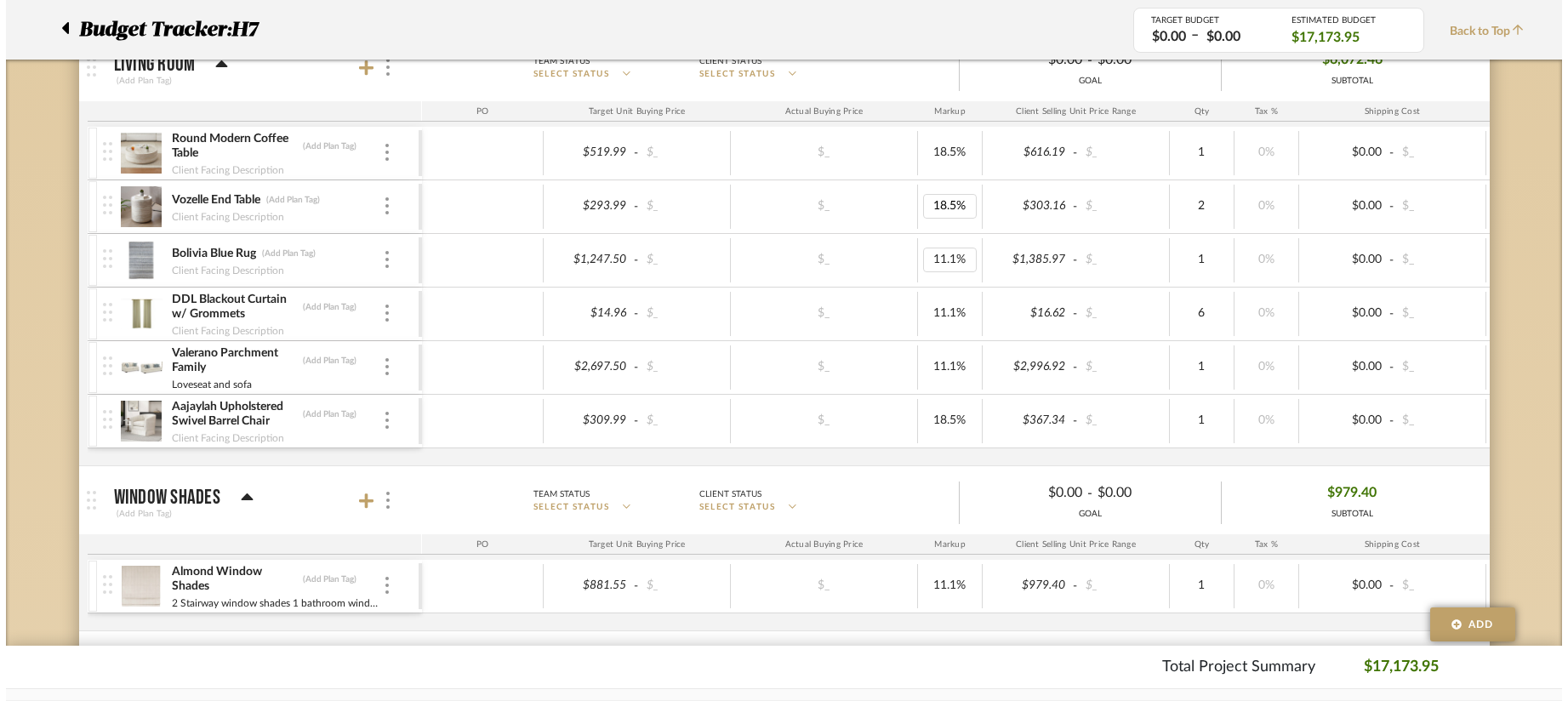
scroll to position [0, 0]
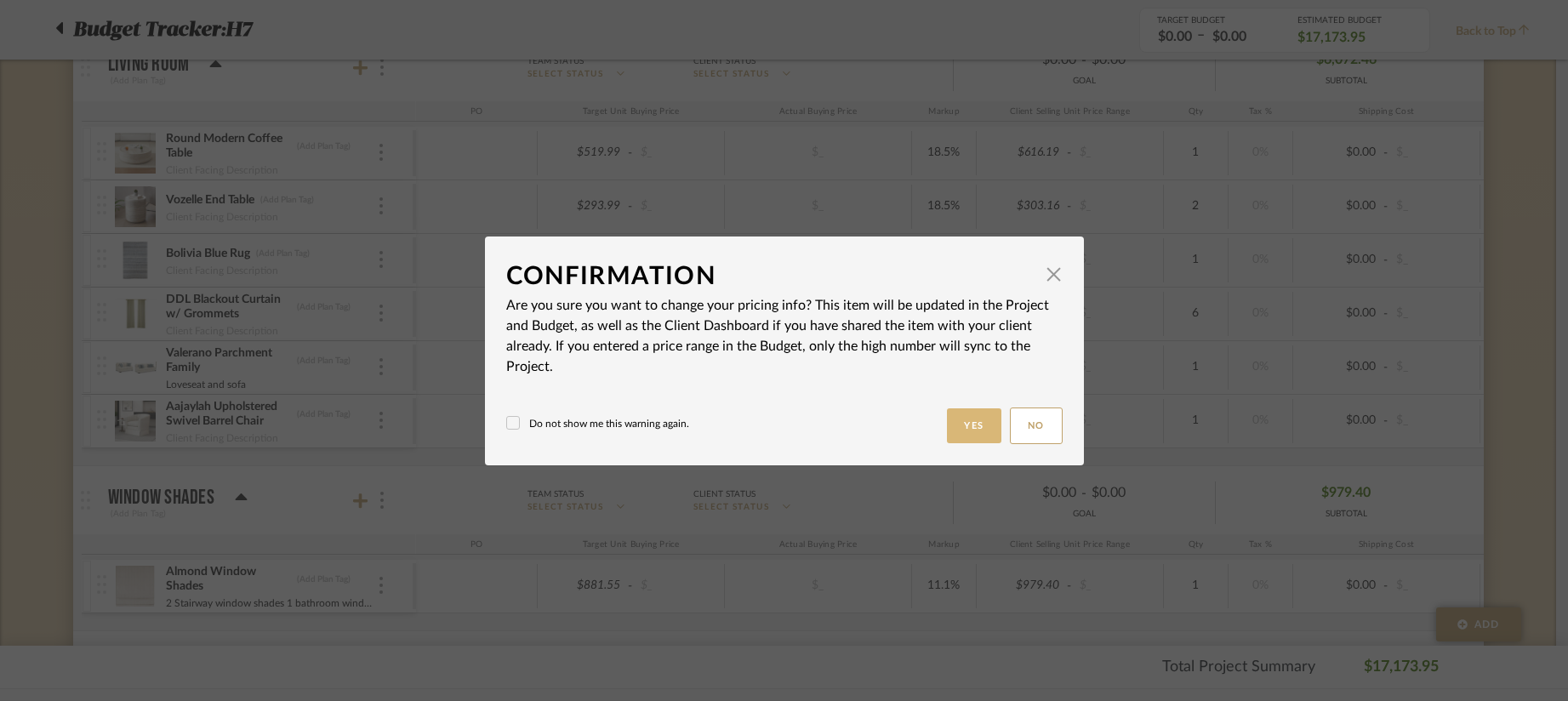
click at [963, 428] on button "Yes" at bounding box center [973, 426] width 54 height 35
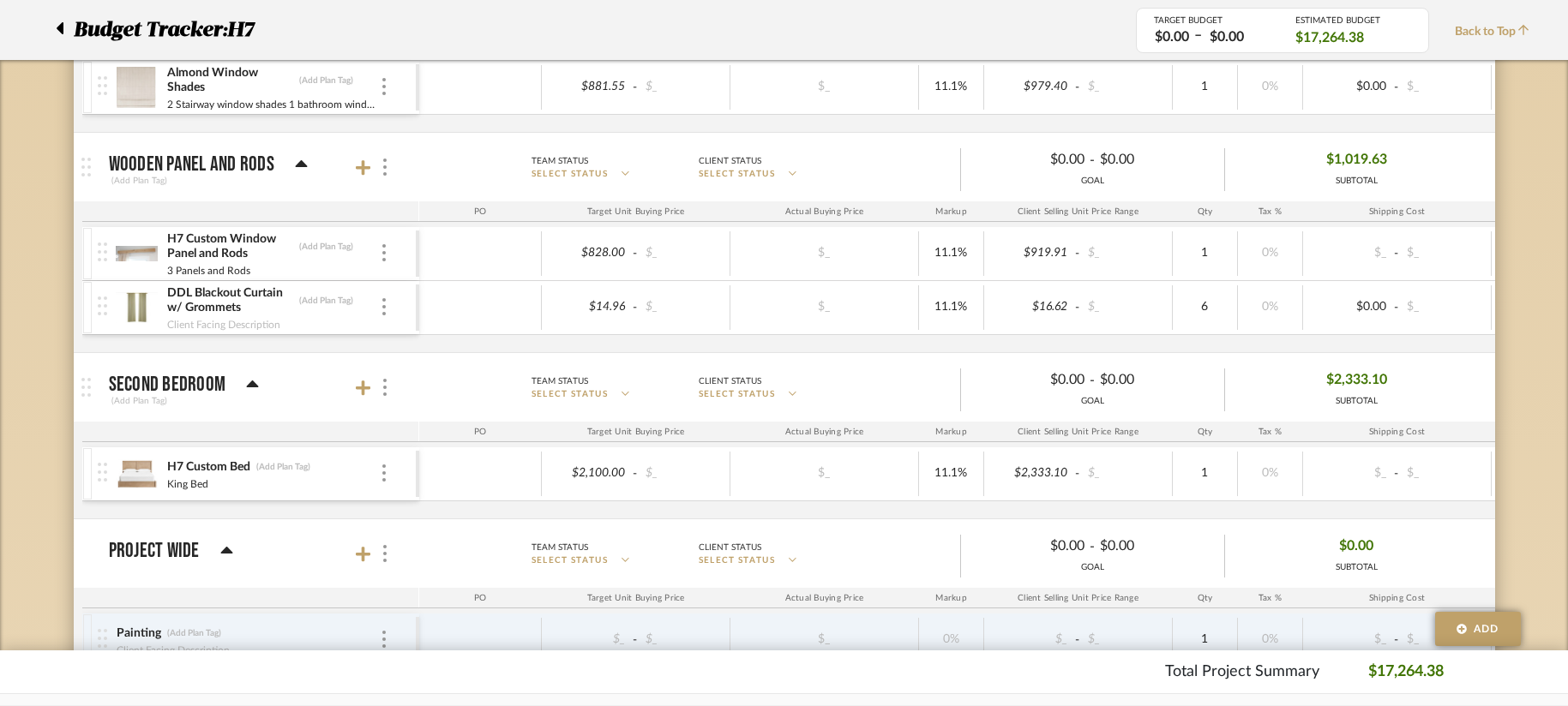
scroll to position [1200, 0]
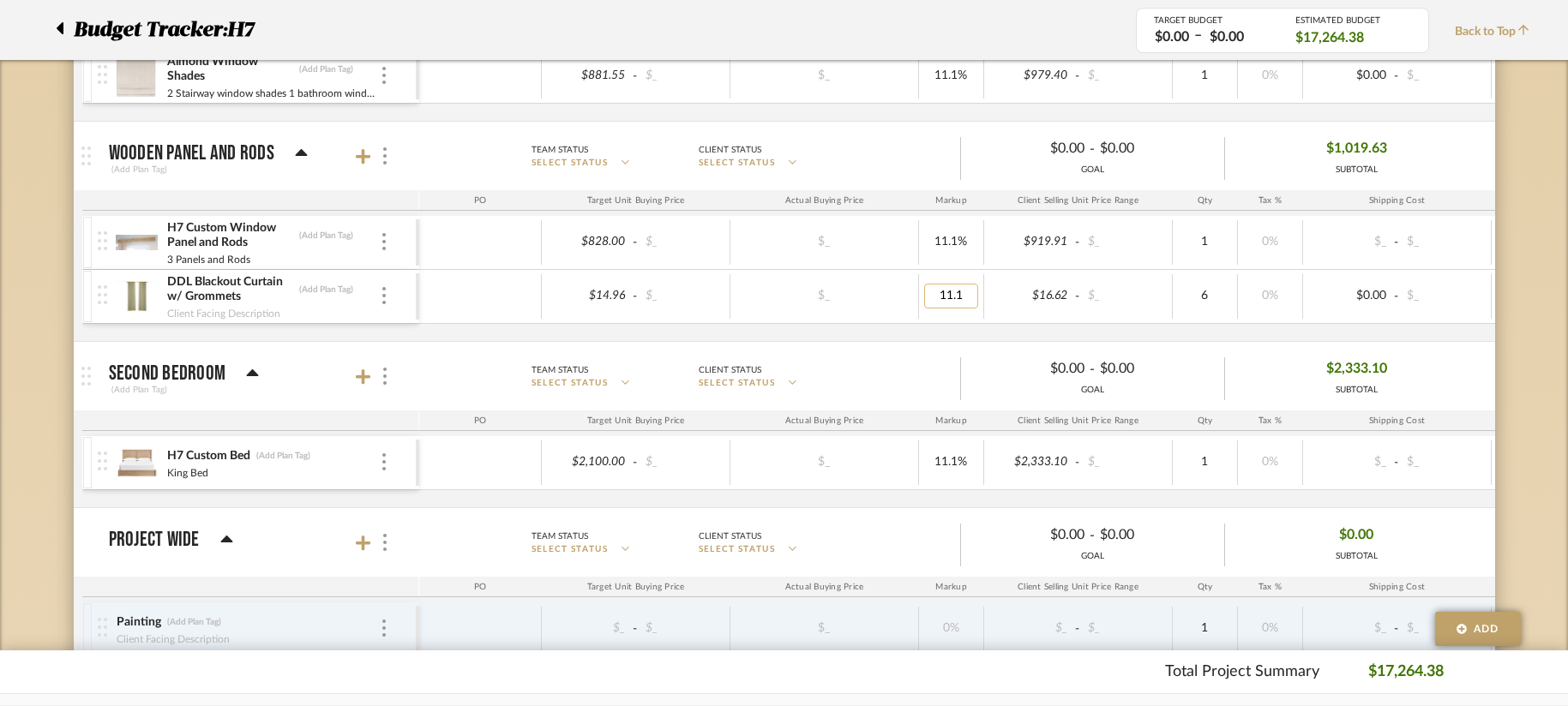
type input "0"
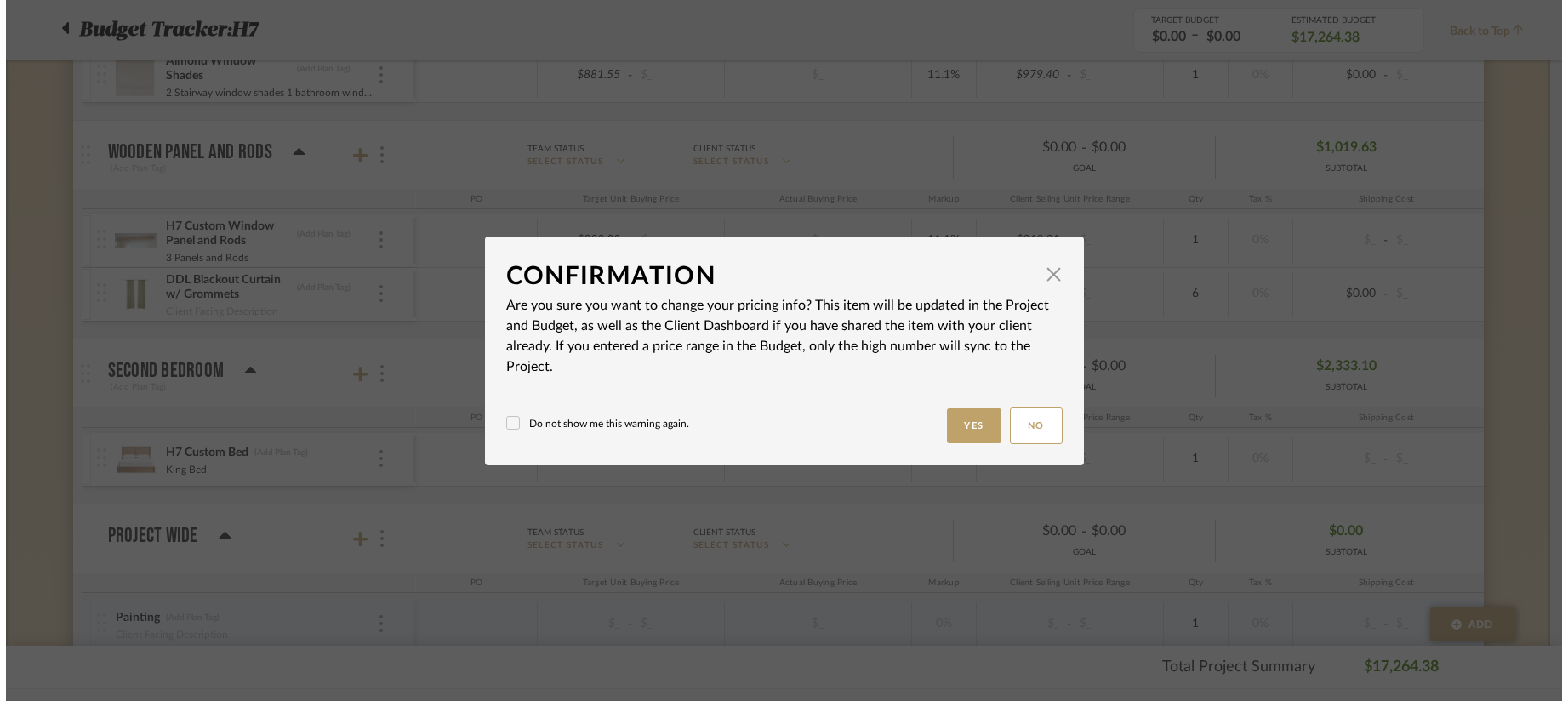
scroll to position [0, 0]
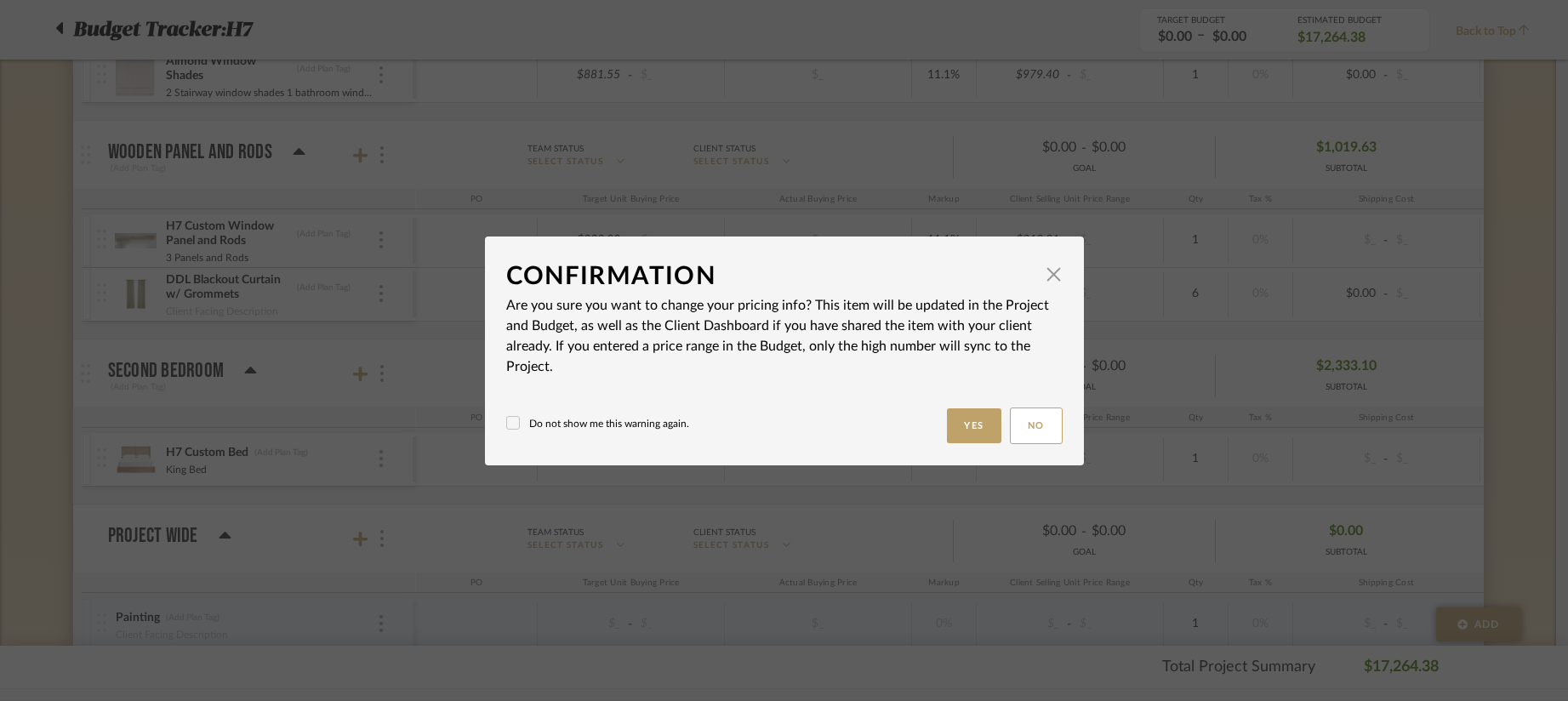
click at [971, 429] on button "Yes" at bounding box center [973, 426] width 54 height 35
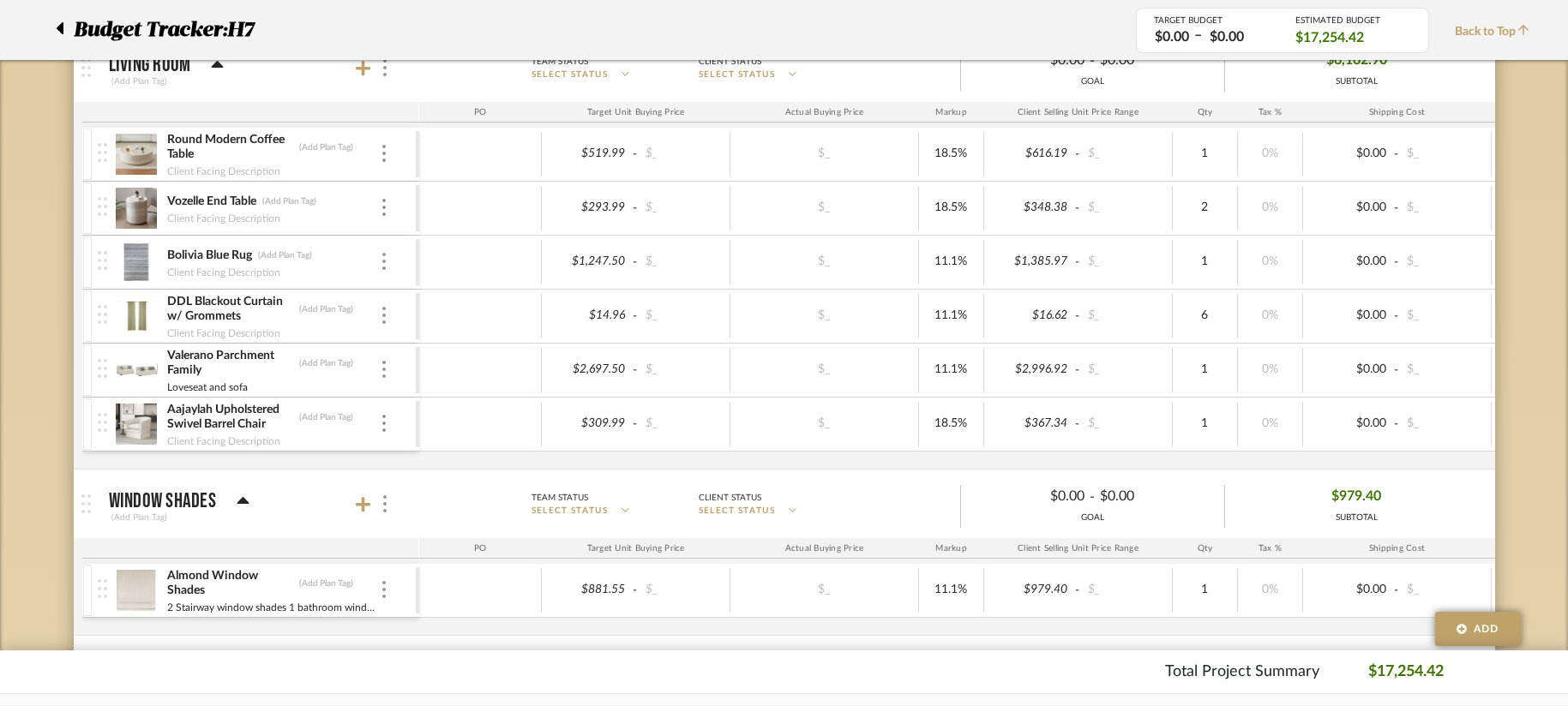
scroll to position [600, 0]
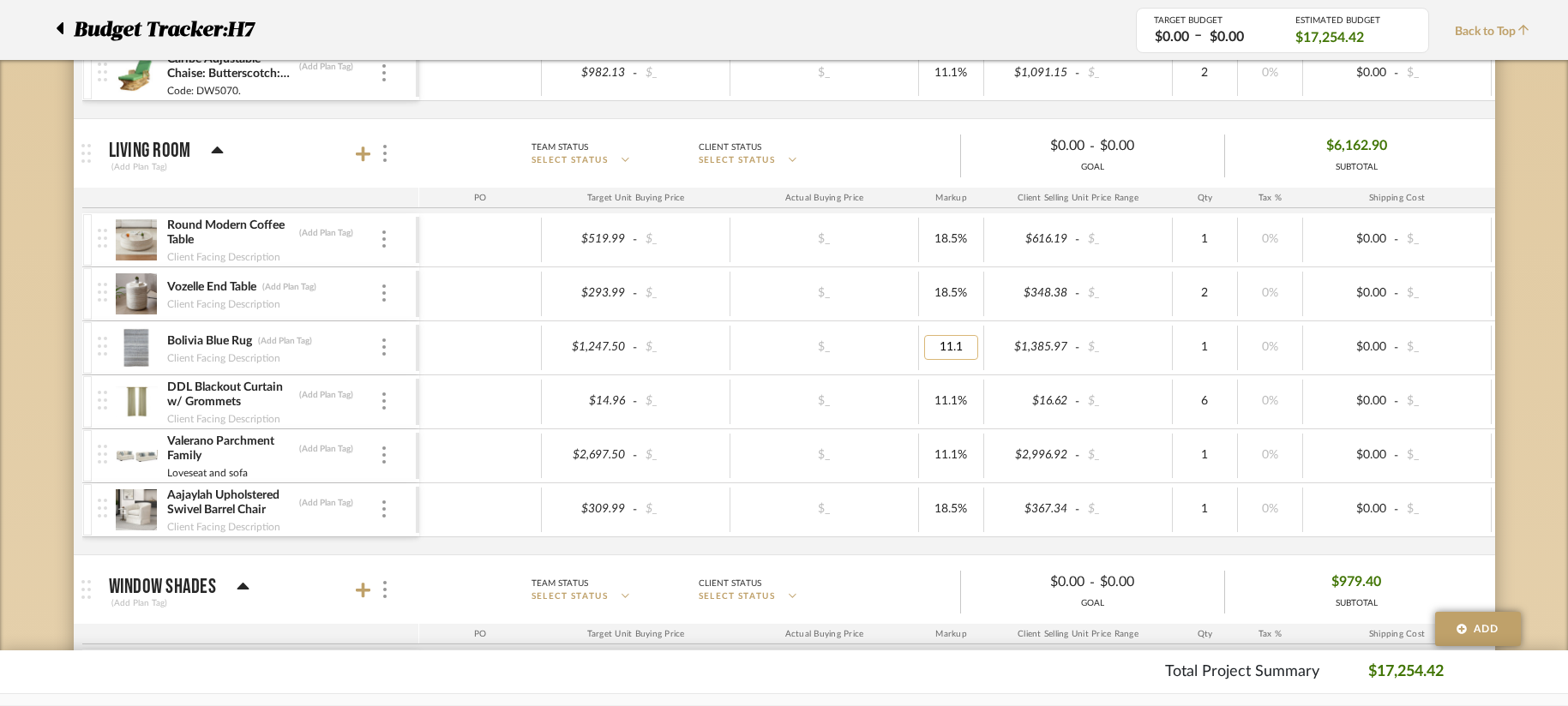
type input "0"
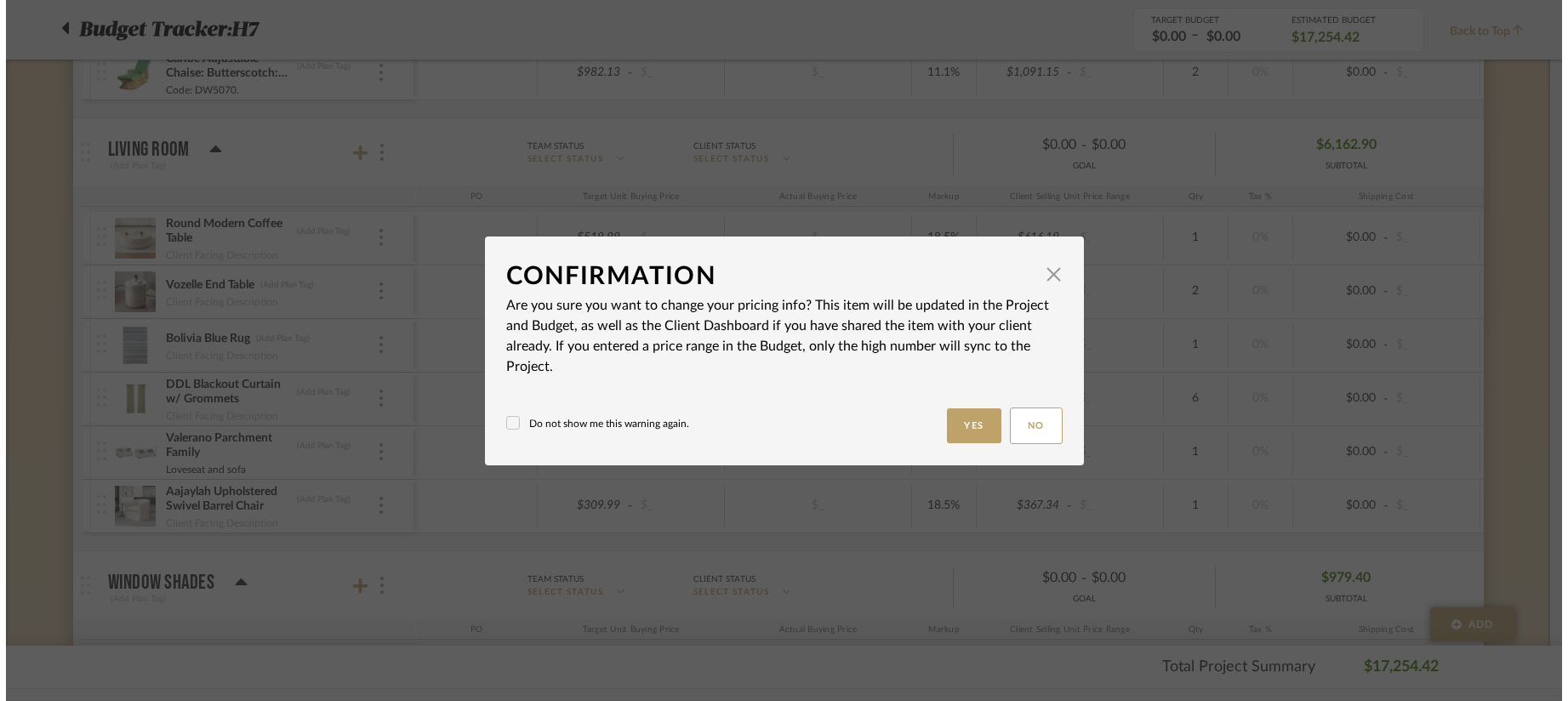
scroll to position [0, 0]
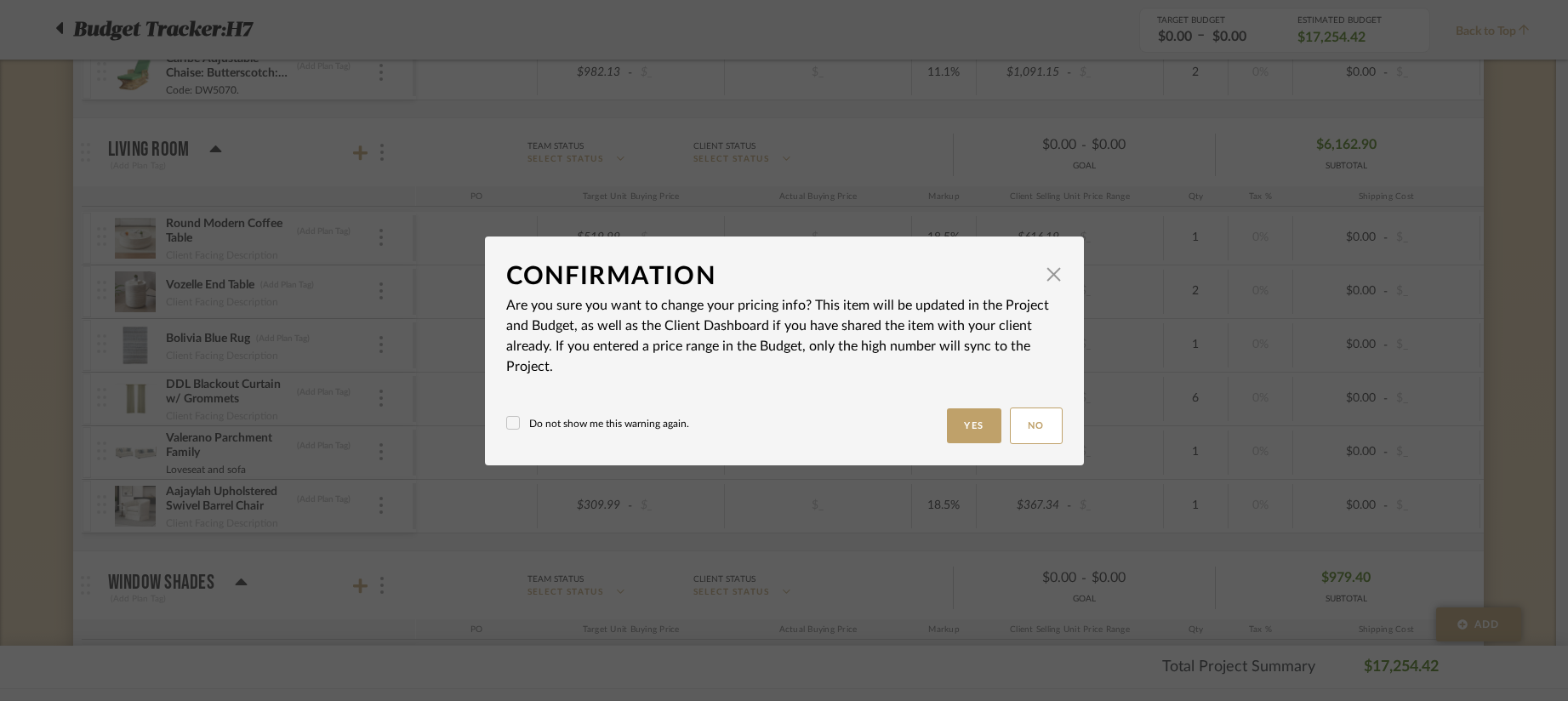
type input "11.1%"
click at [954, 430] on button "Yes" at bounding box center [973, 426] width 54 height 35
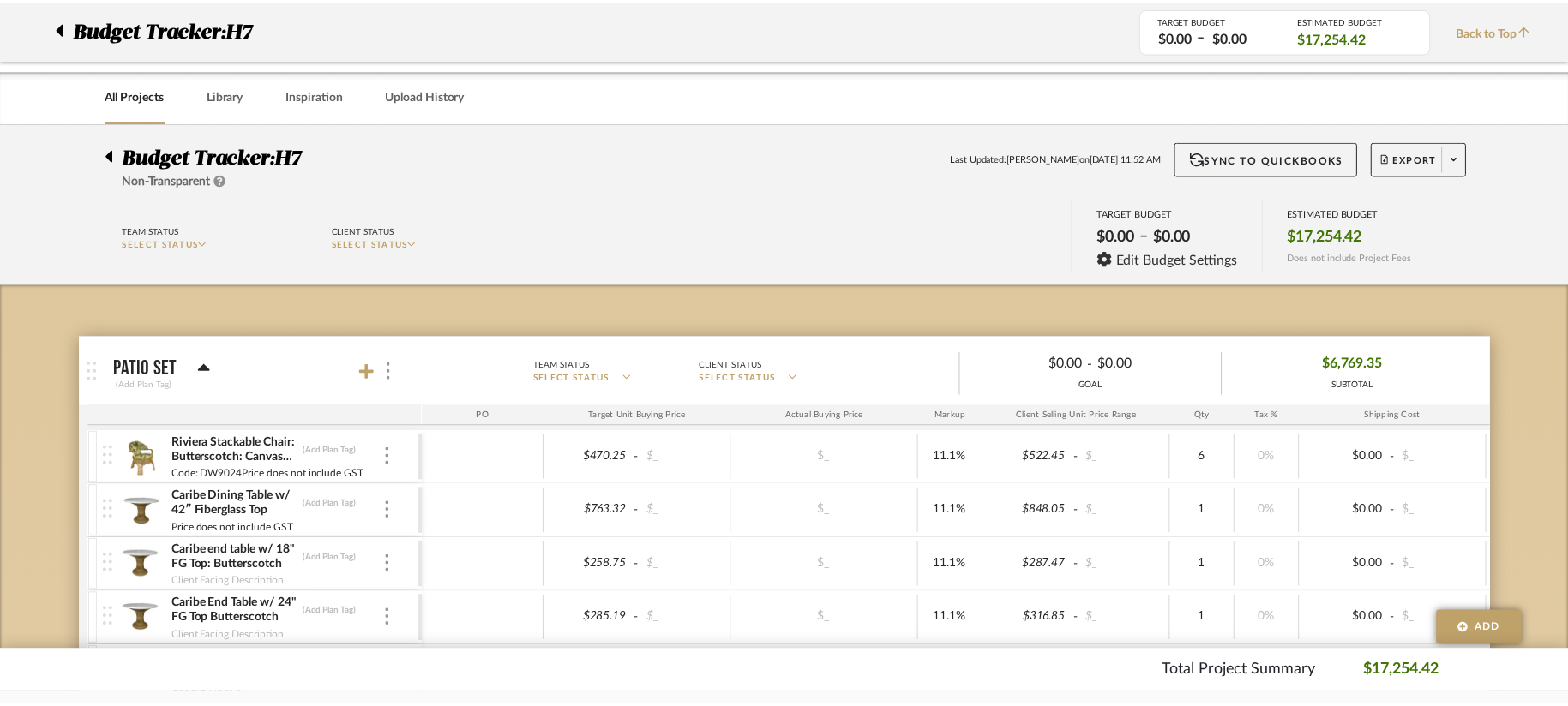
scroll to position [600, 0]
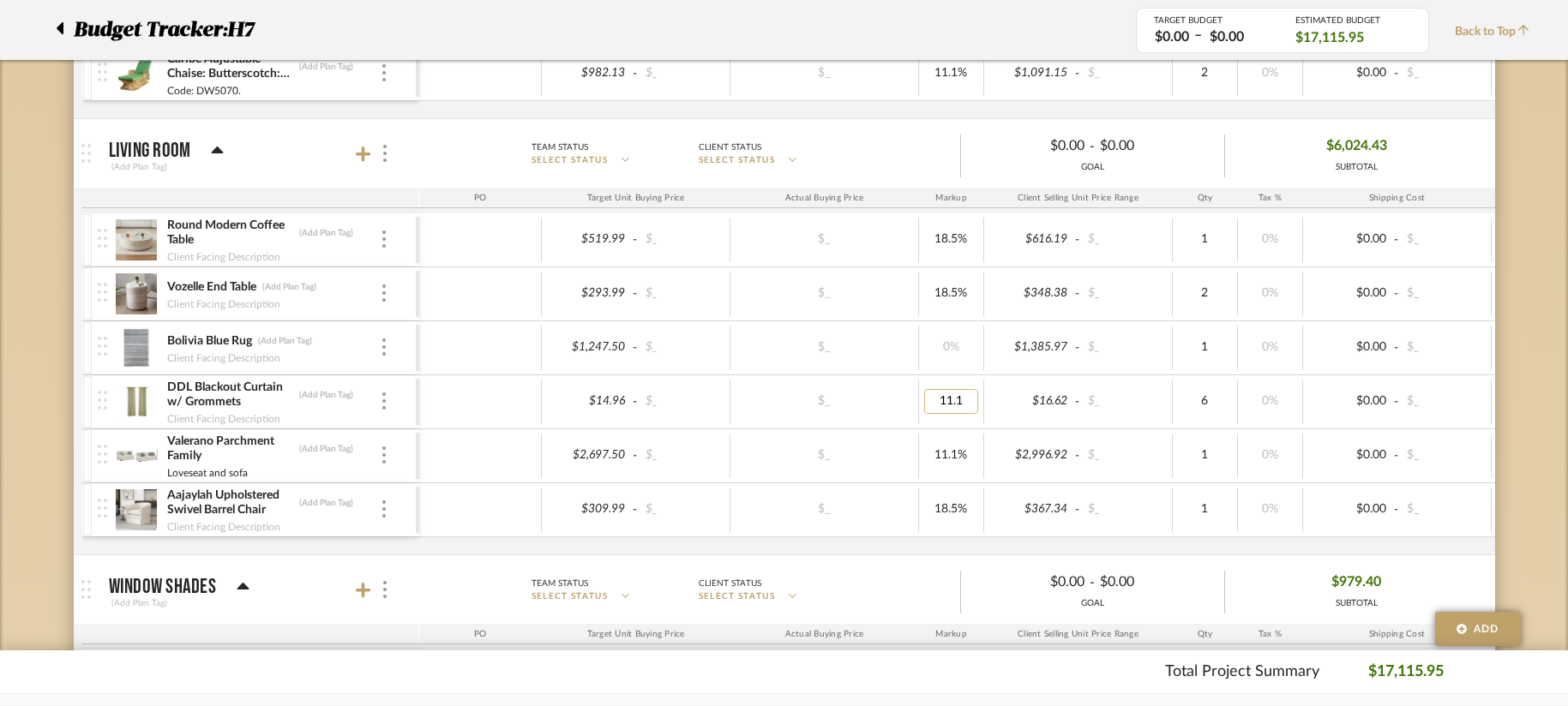
type input "0"
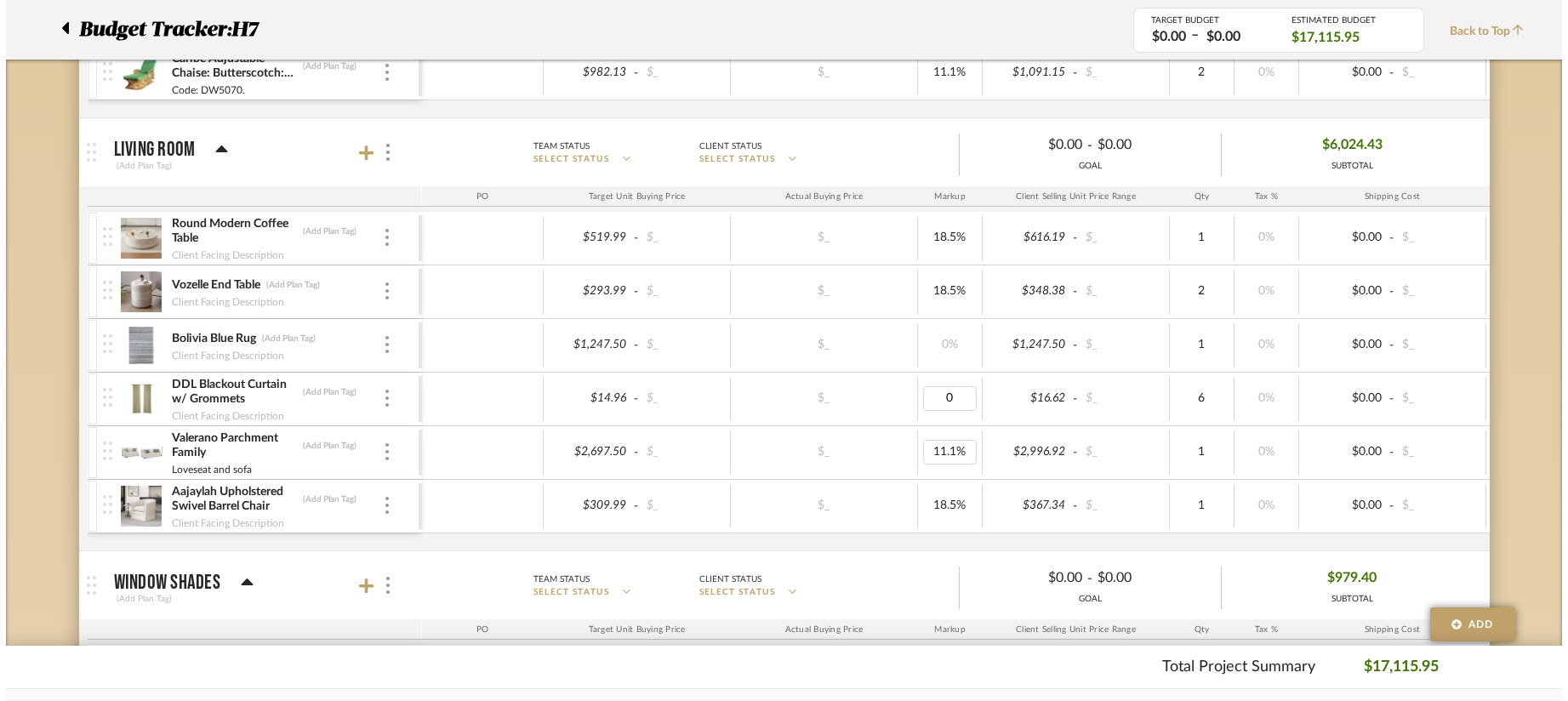
scroll to position [0, 0]
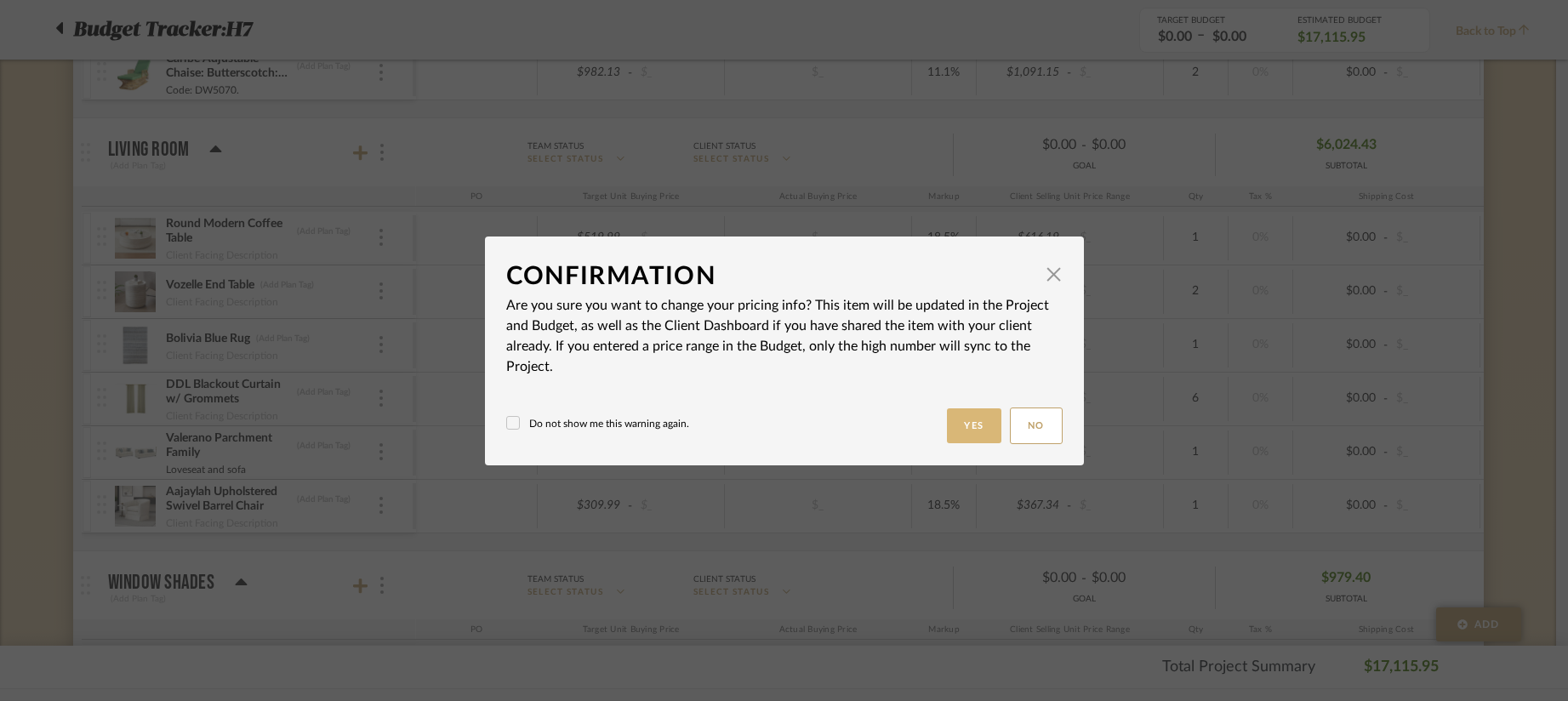
click at [947, 437] on button "Yes" at bounding box center [973, 426] width 54 height 35
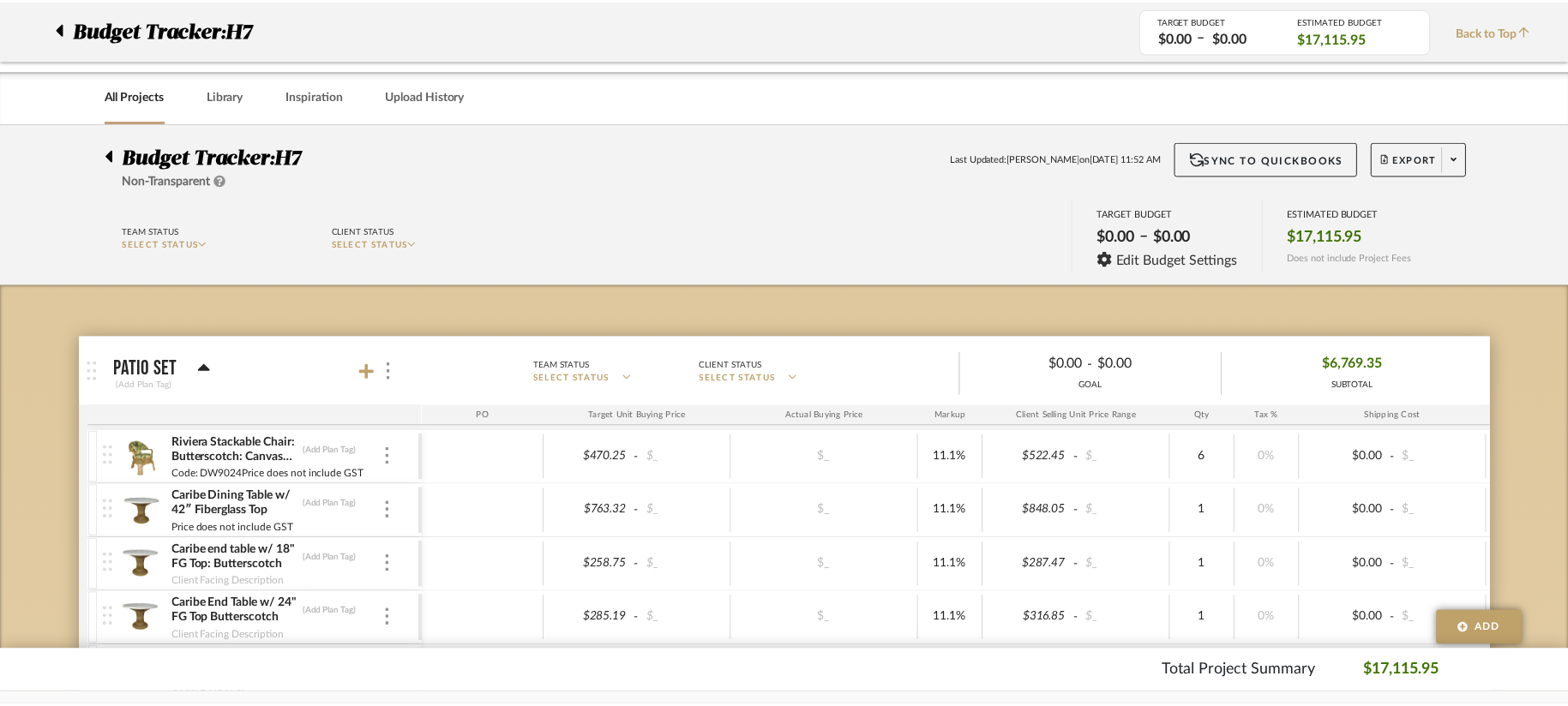
scroll to position [600, 0]
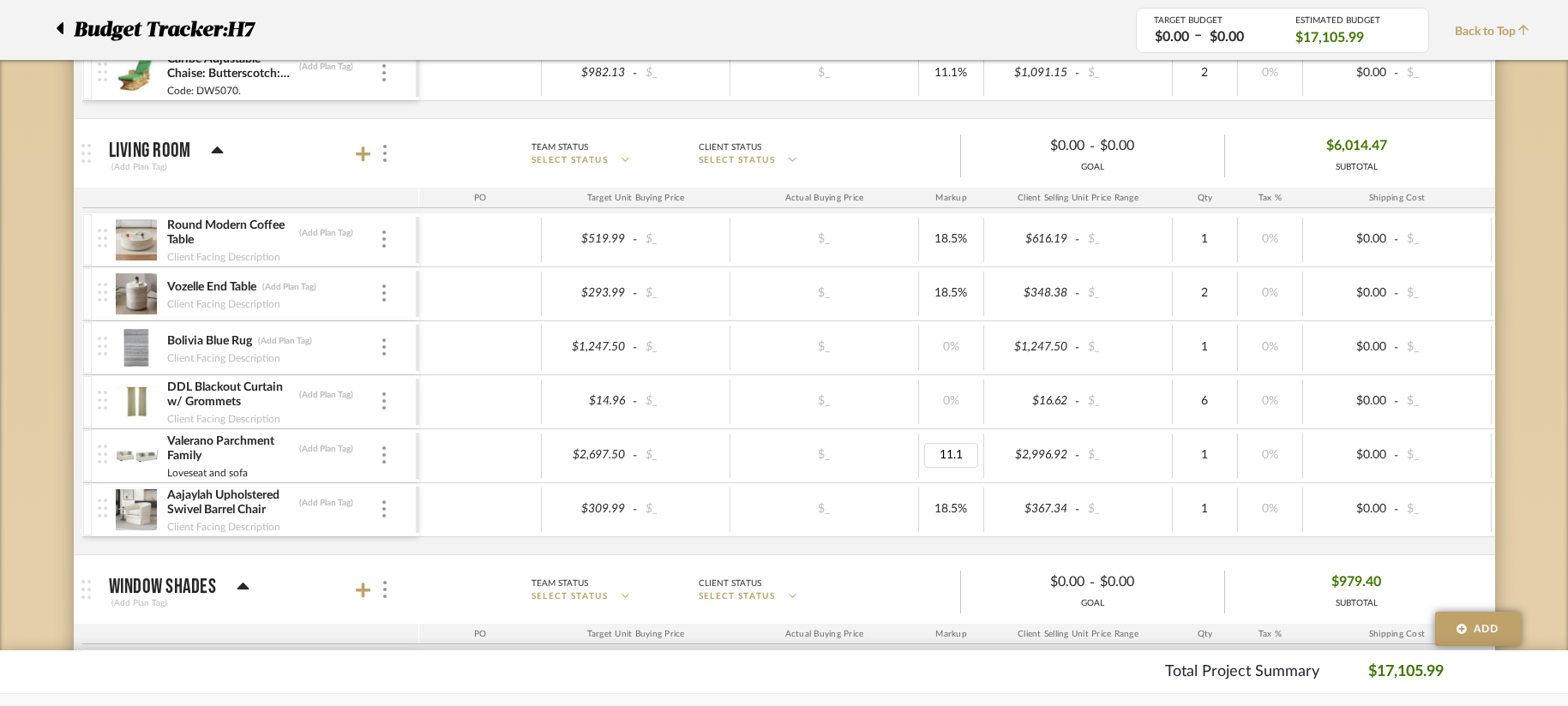
drag, startPoint x: 953, startPoint y: 453, endPoint x: 996, endPoint y: 476, distance: 48.8
type input "0"
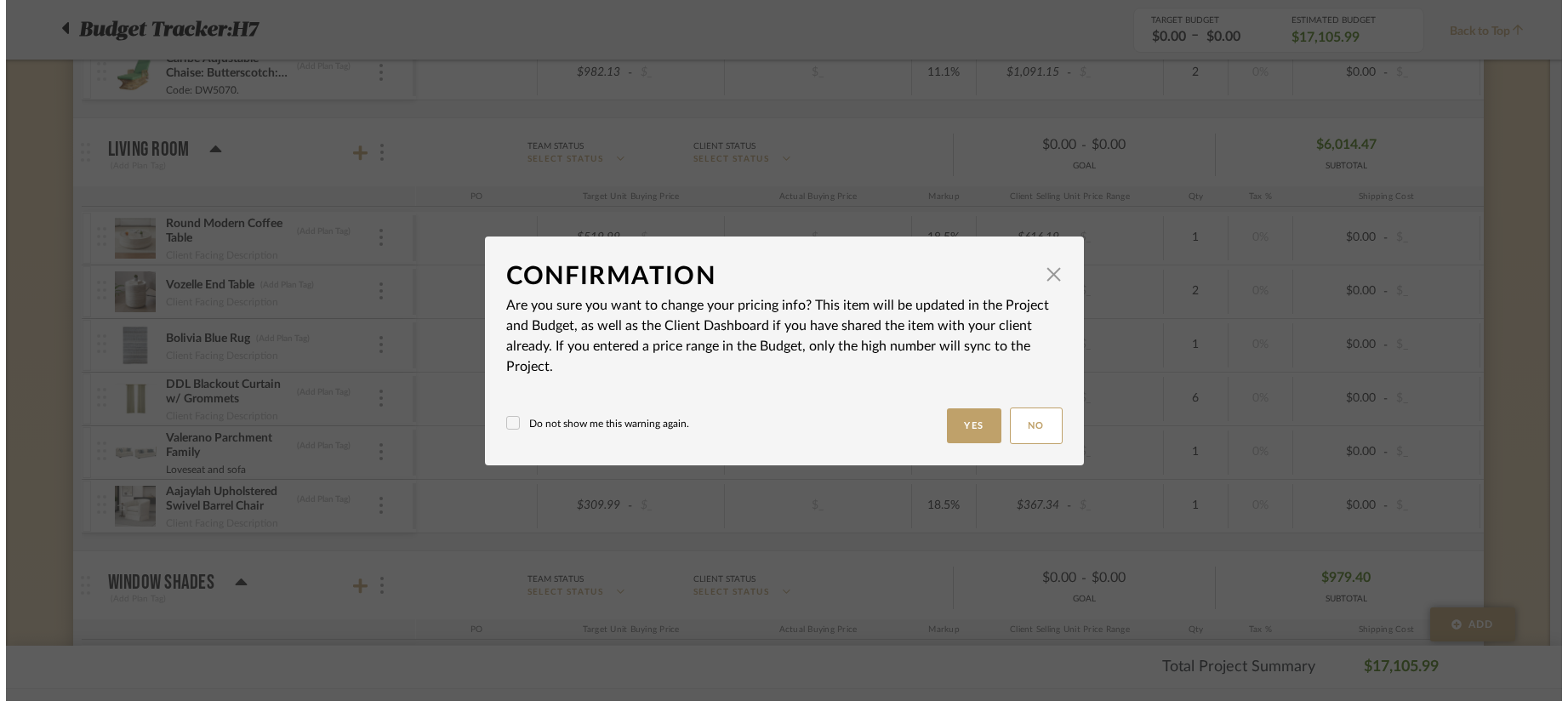
scroll to position [0, 0]
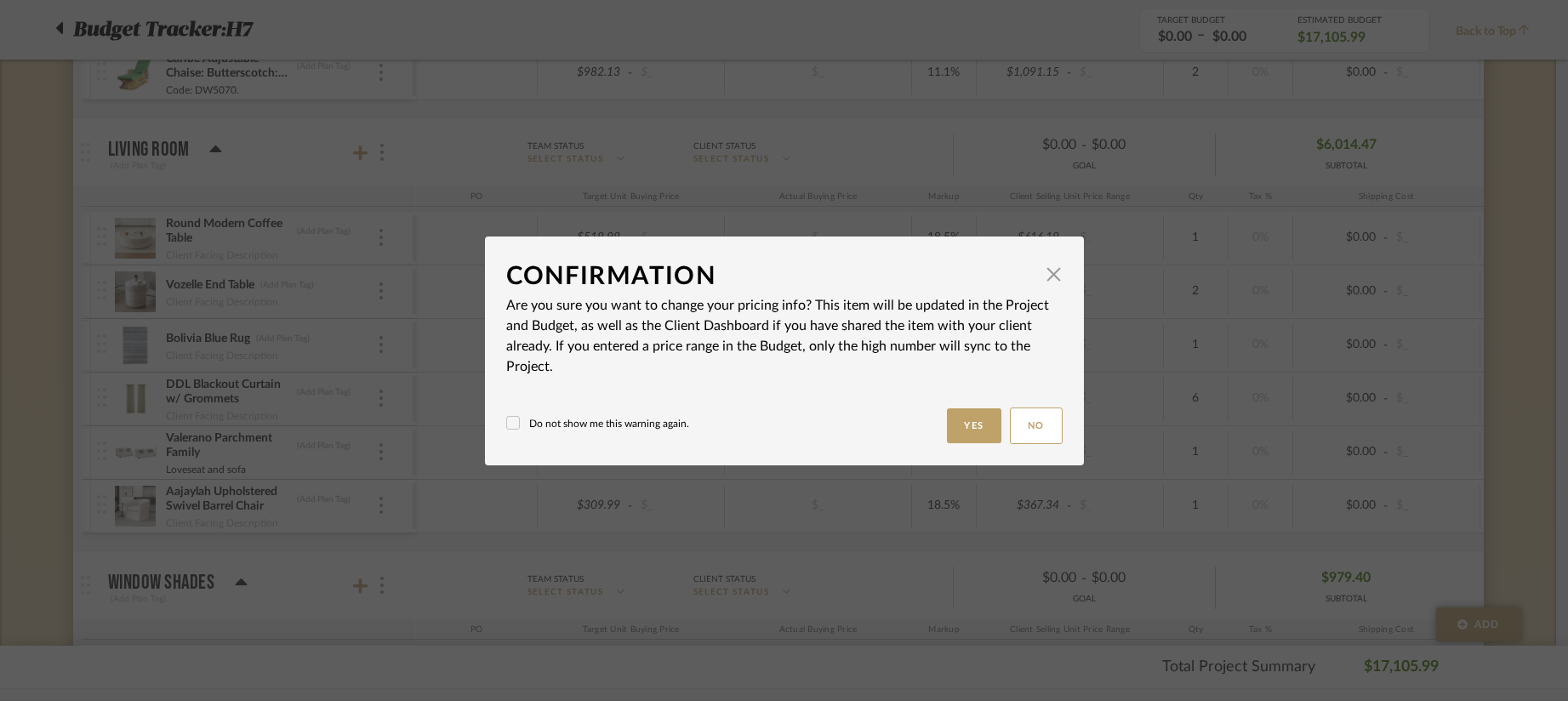
click at [957, 429] on button "Yes" at bounding box center [973, 426] width 54 height 35
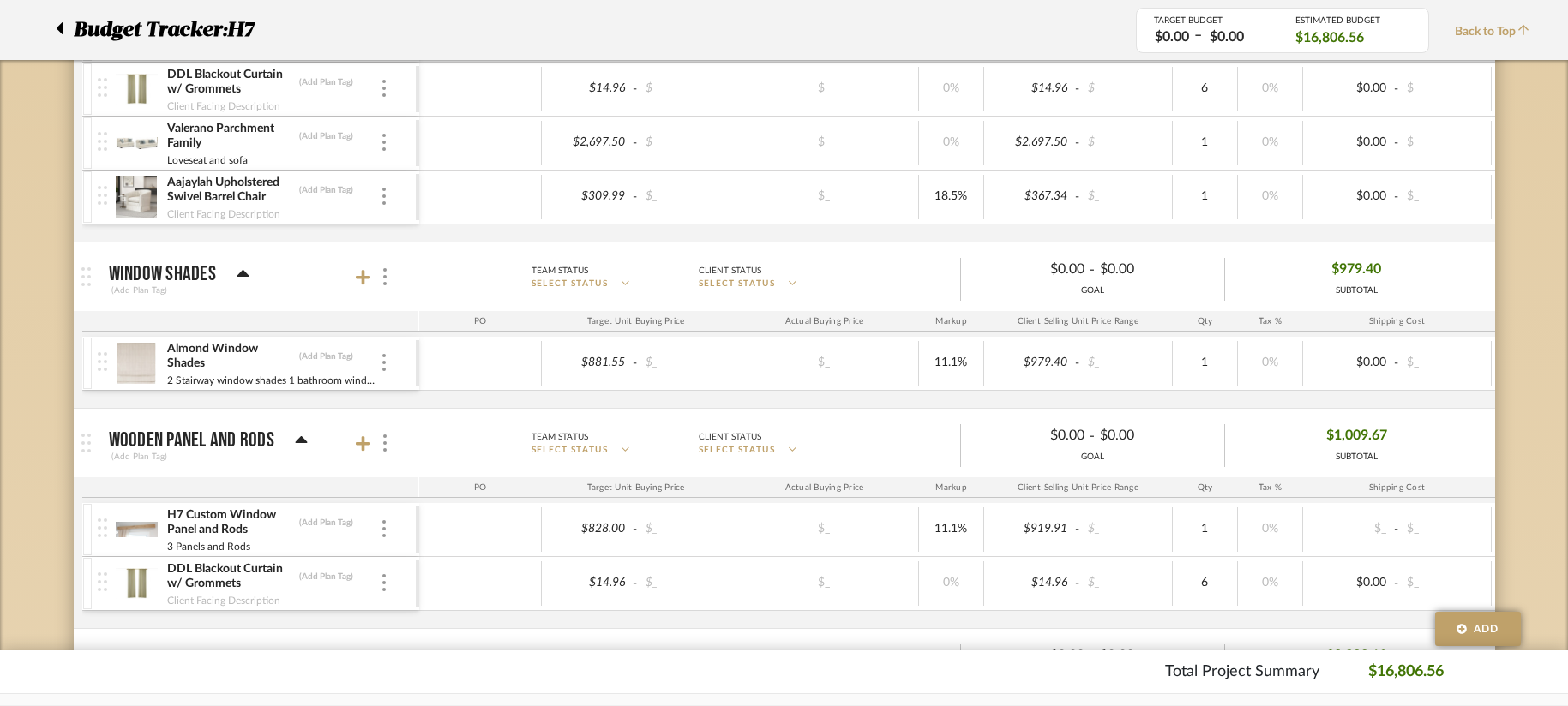
scroll to position [943, 0]
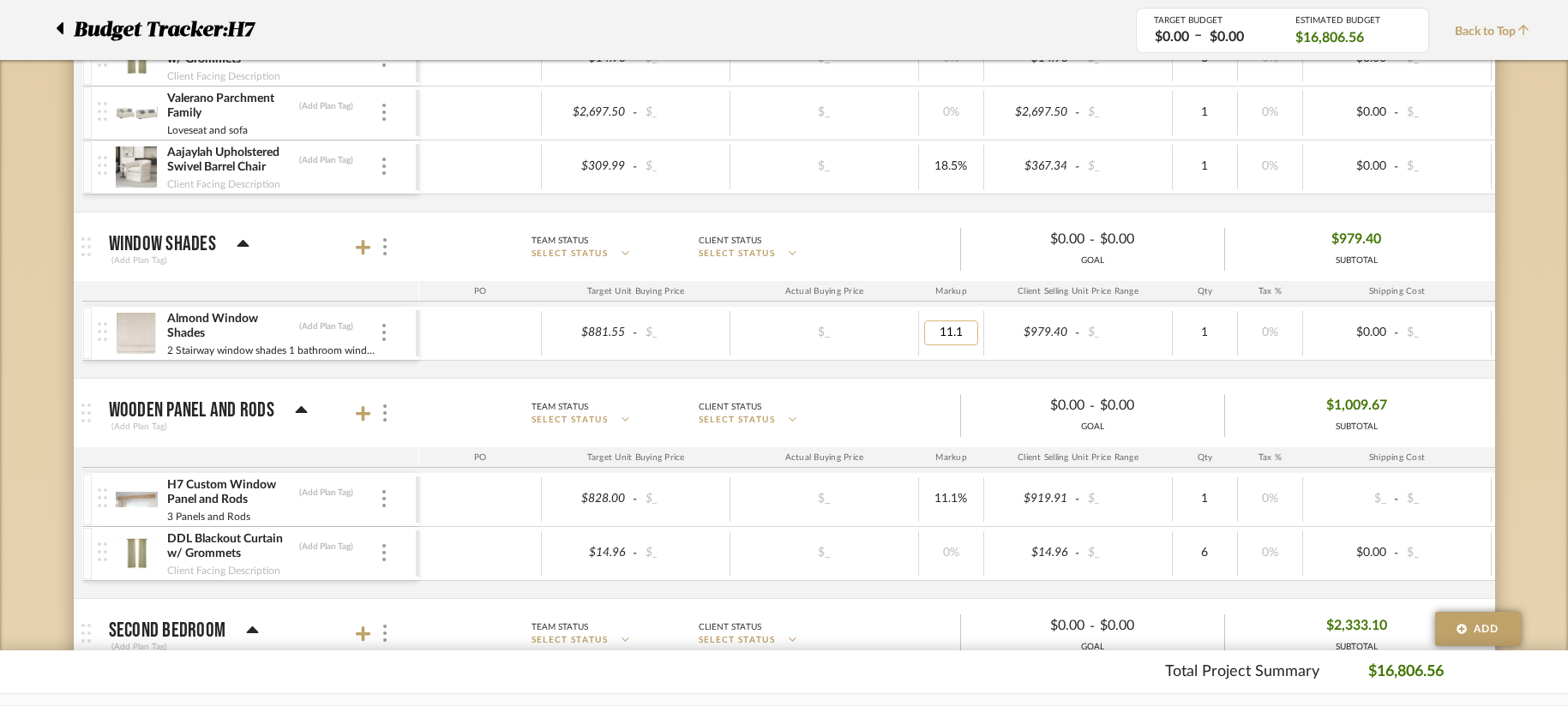
type input "0"
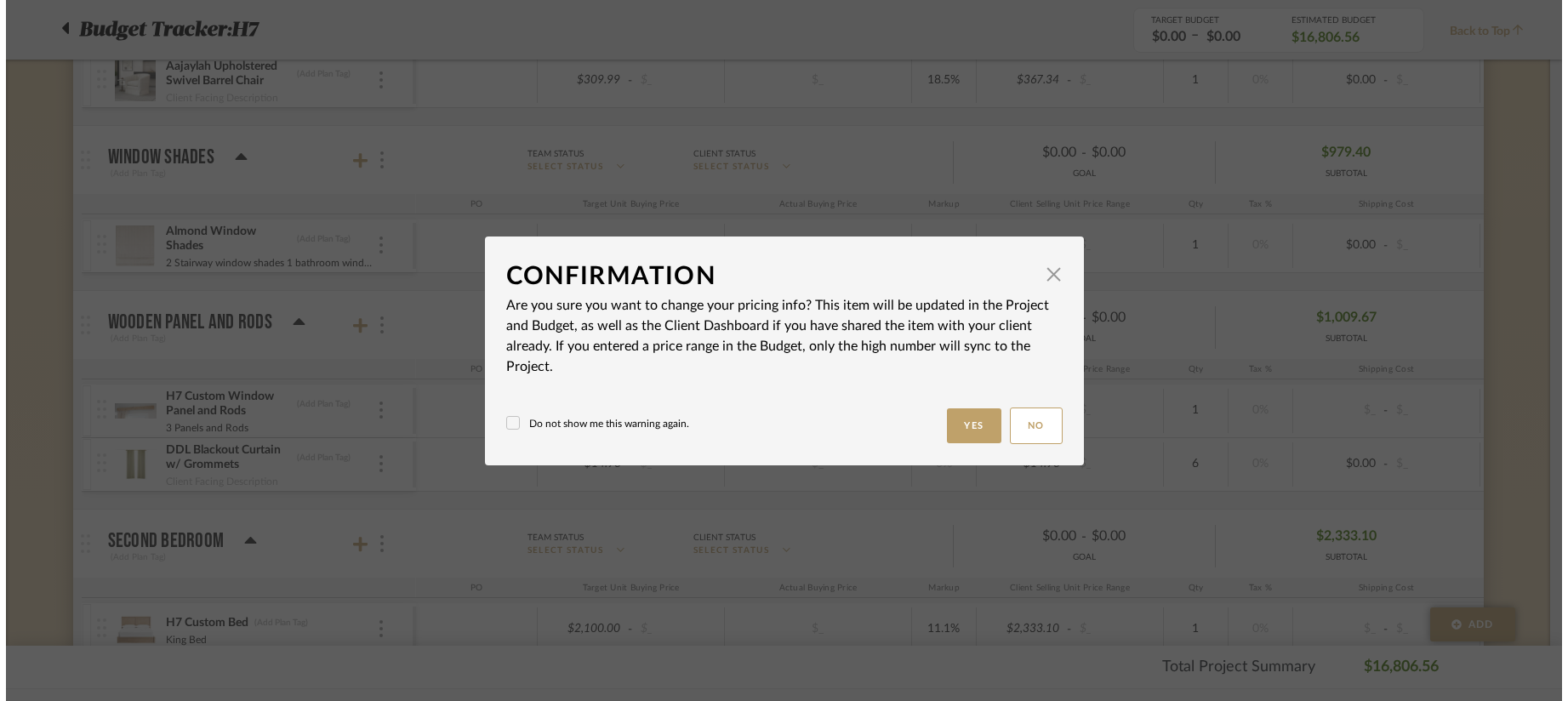
scroll to position [0, 0]
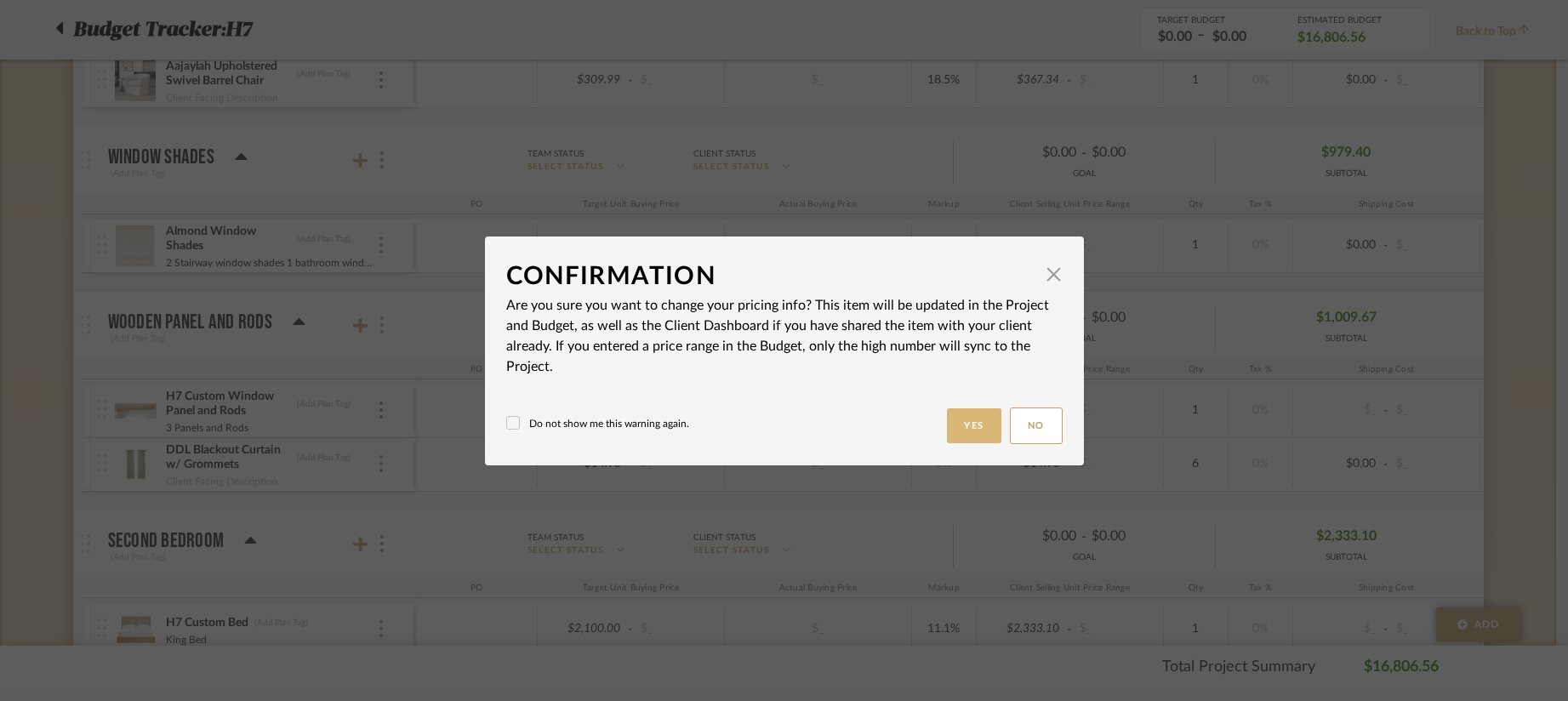
click at [962, 434] on button "Yes" at bounding box center [973, 426] width 54 height 35
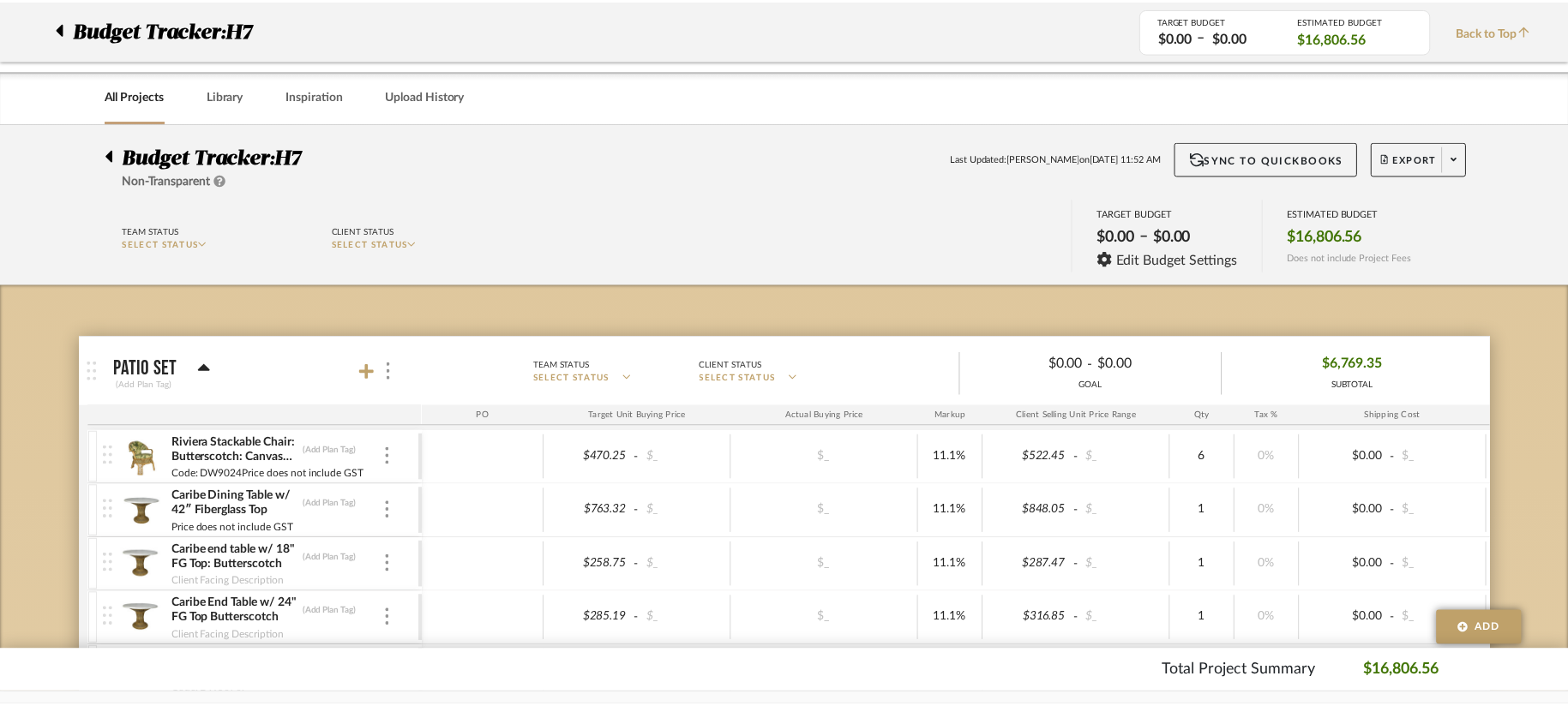
scroll to position [1028, 0]
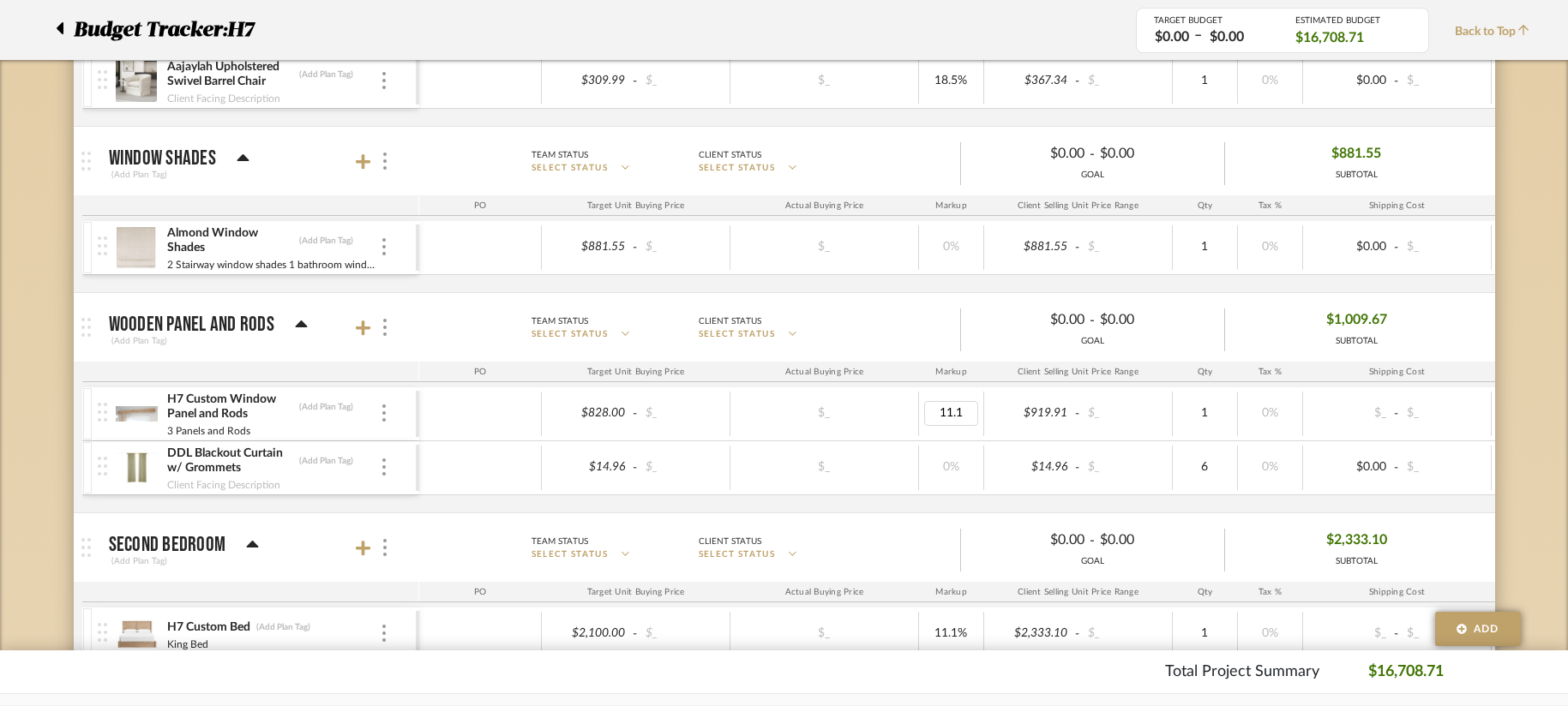
type input "0"
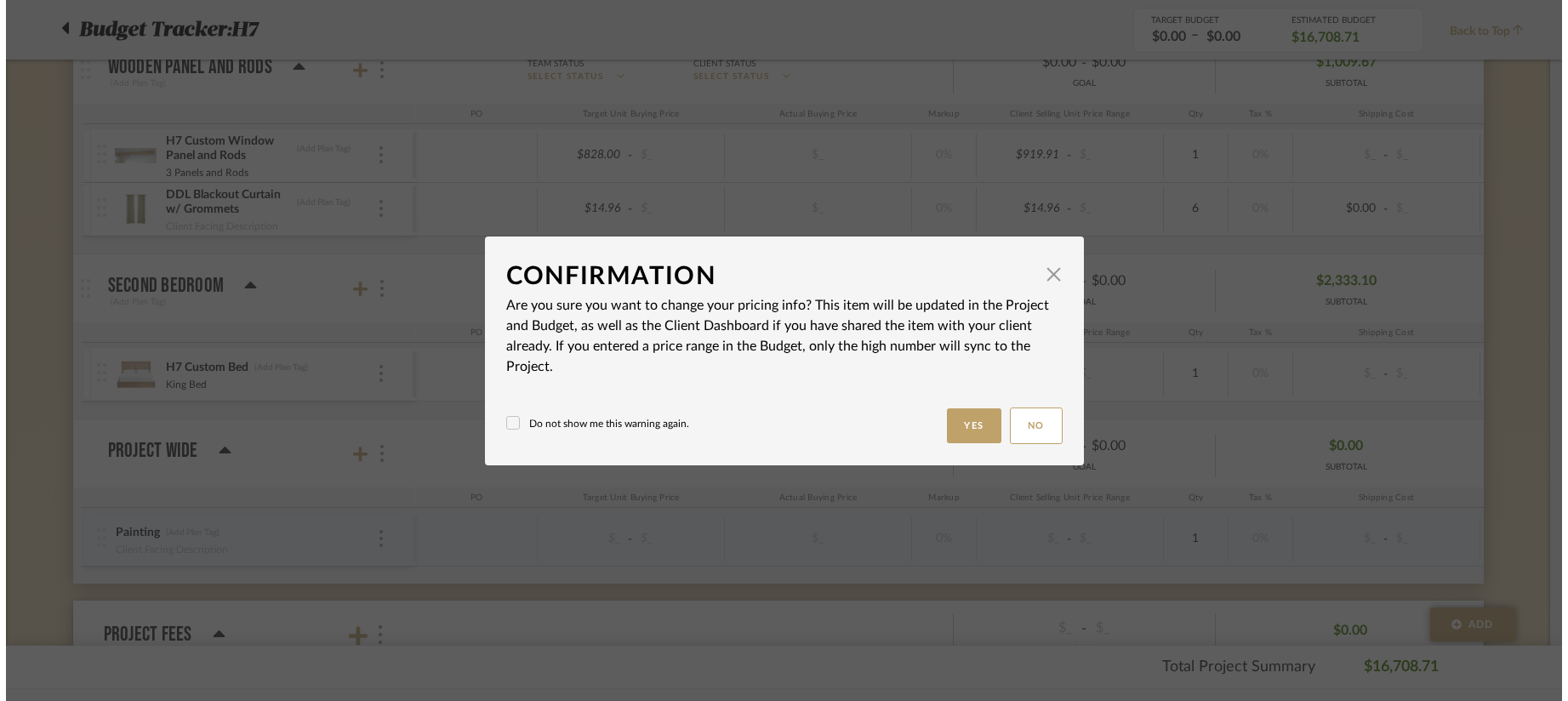
scroll to position [0, 0]
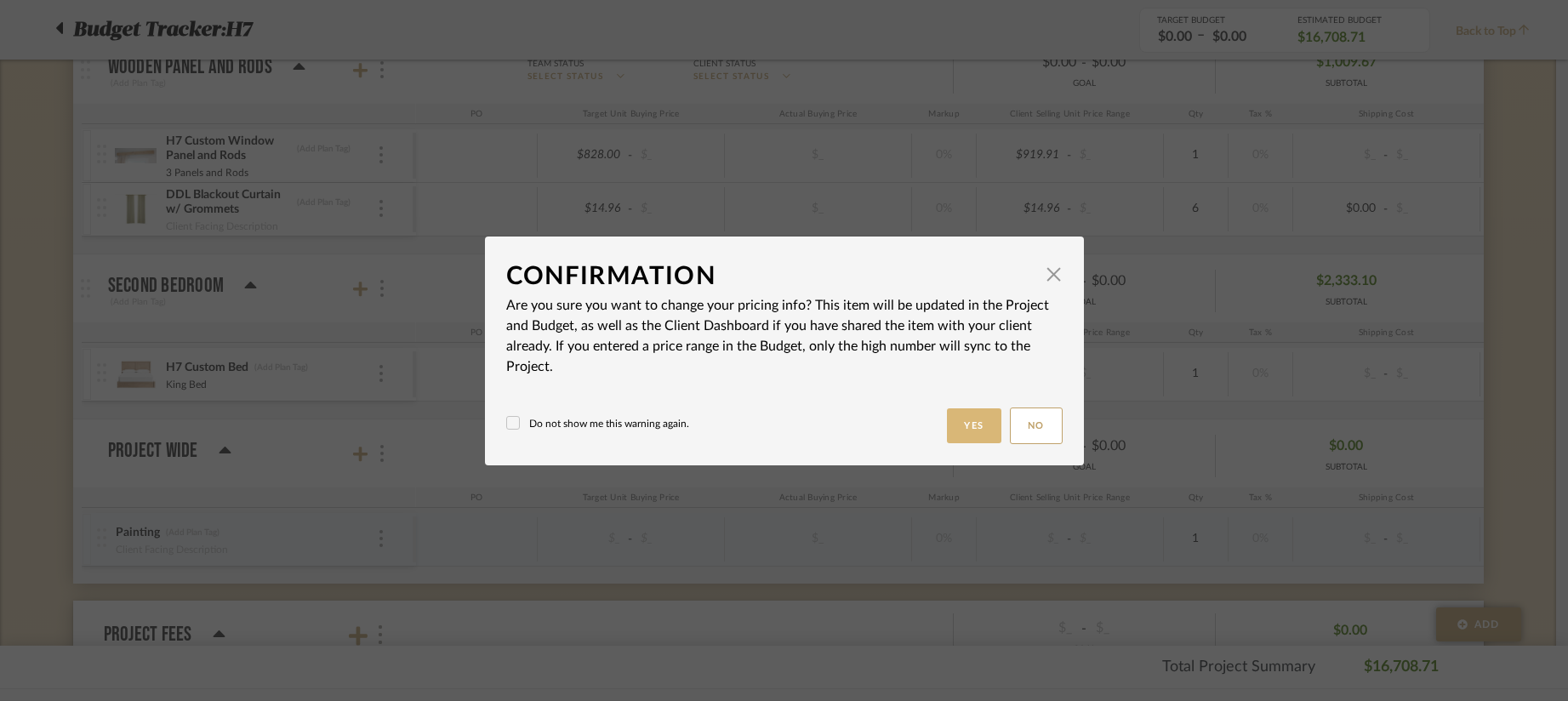
click at [974, 418] on button "Yes" at bounding box center [973, 426] width 54 height 35
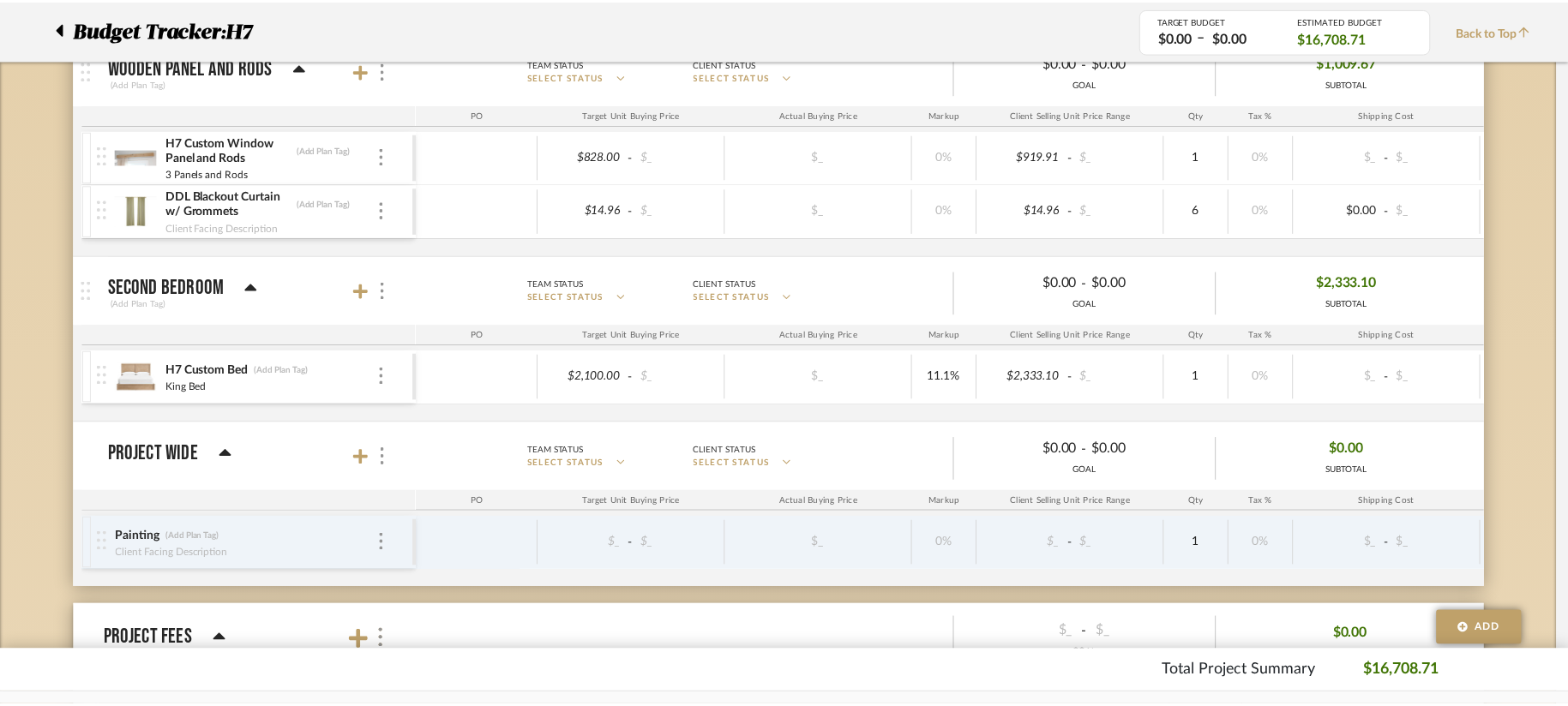
scroll to position [1286, 0]
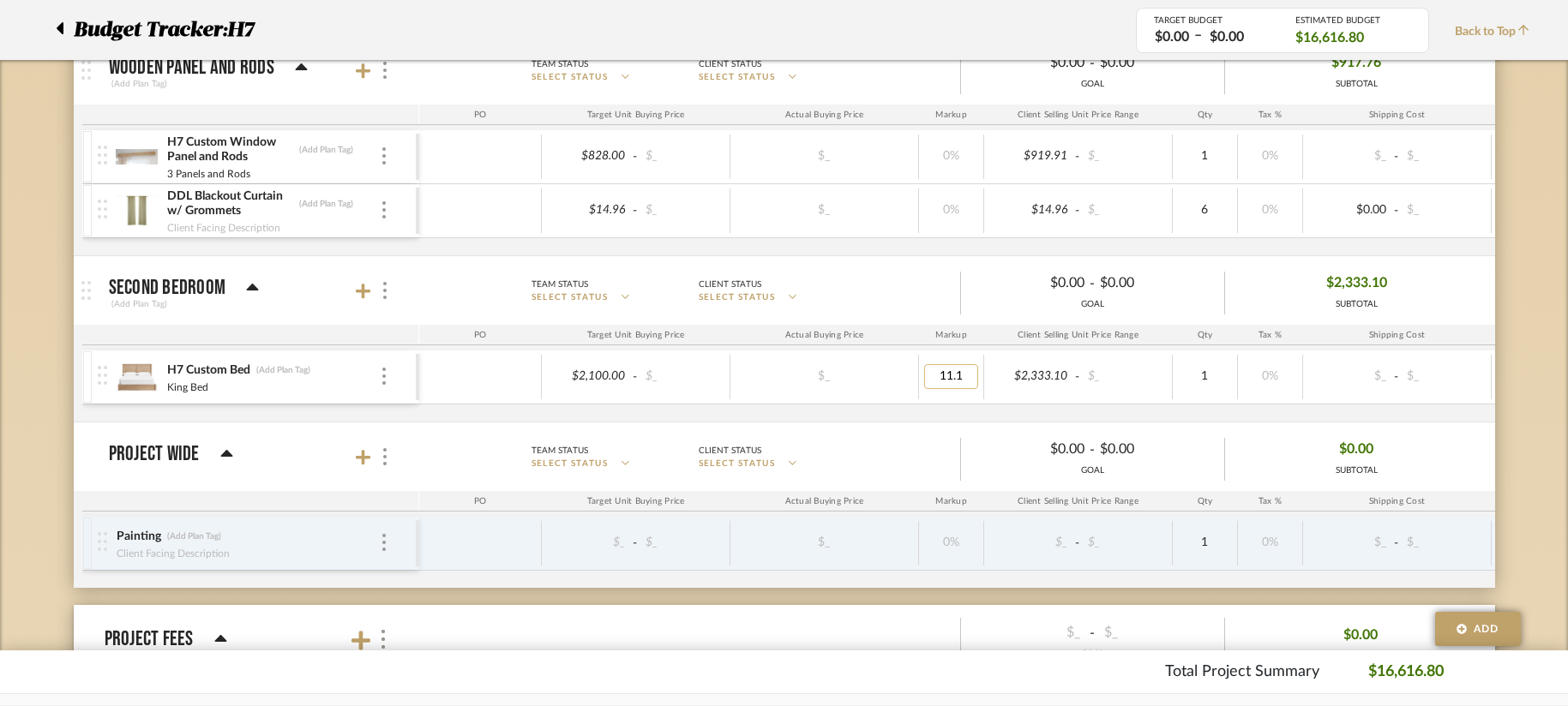
type input "0"
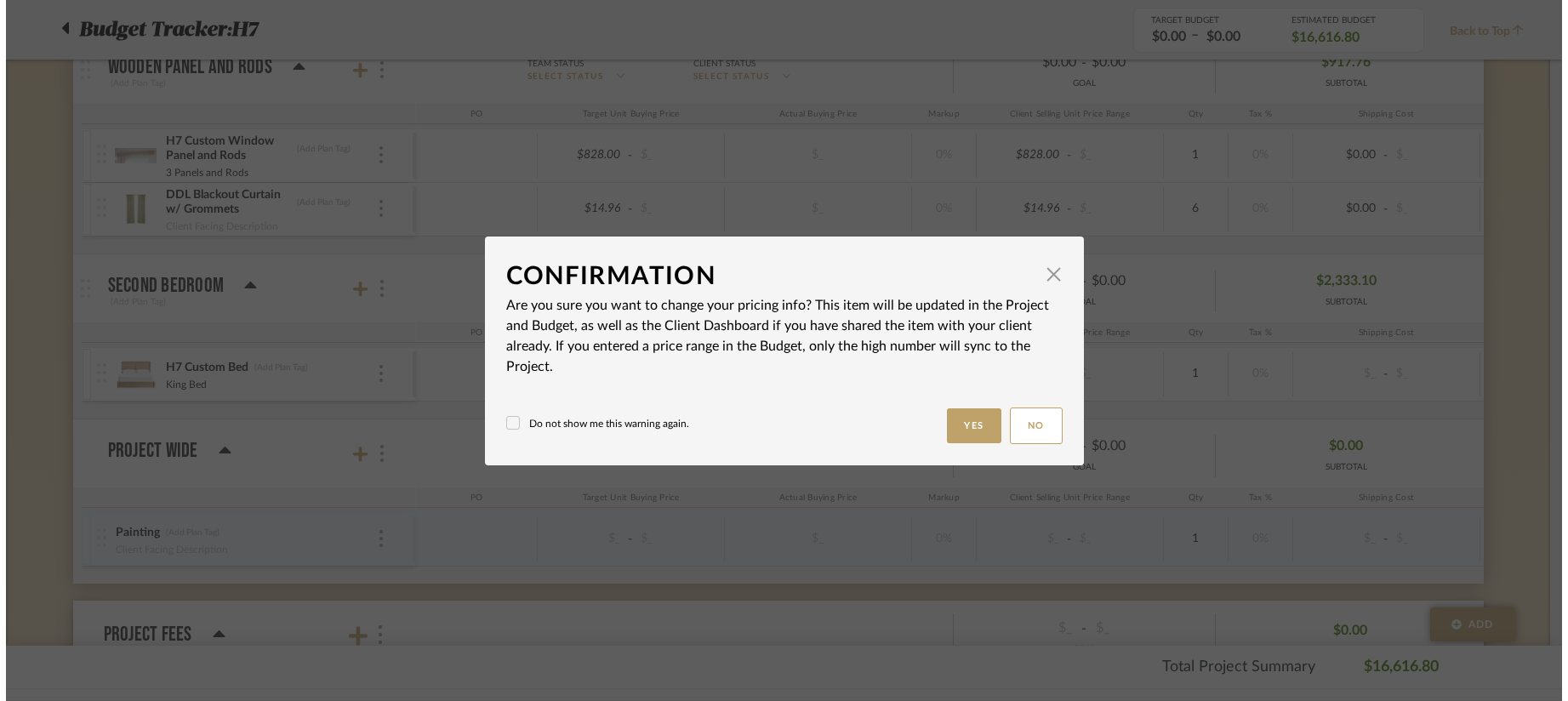
scroll to position [0, 0]
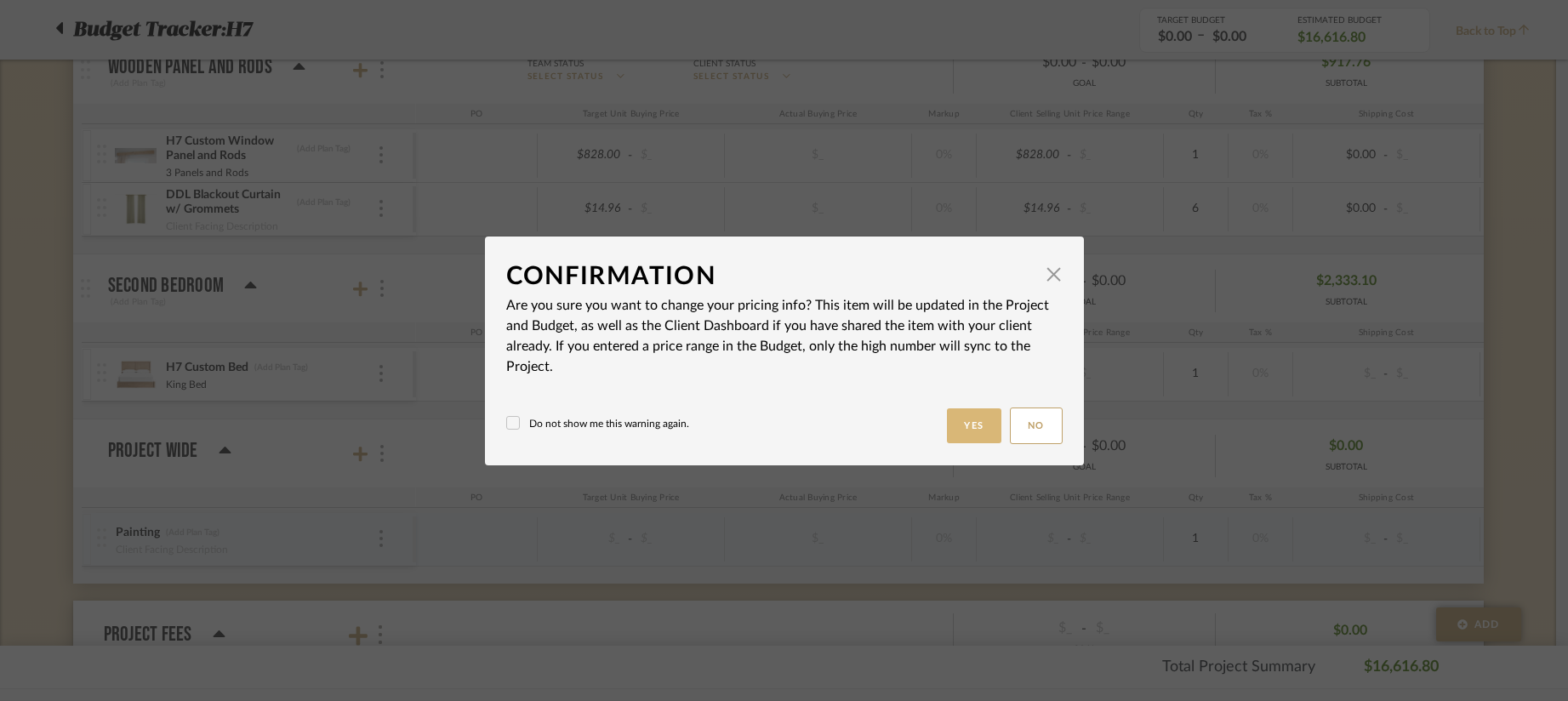
click at [960, 427] on button "Yes" at bounding box center [973, 426] width 54 height 35
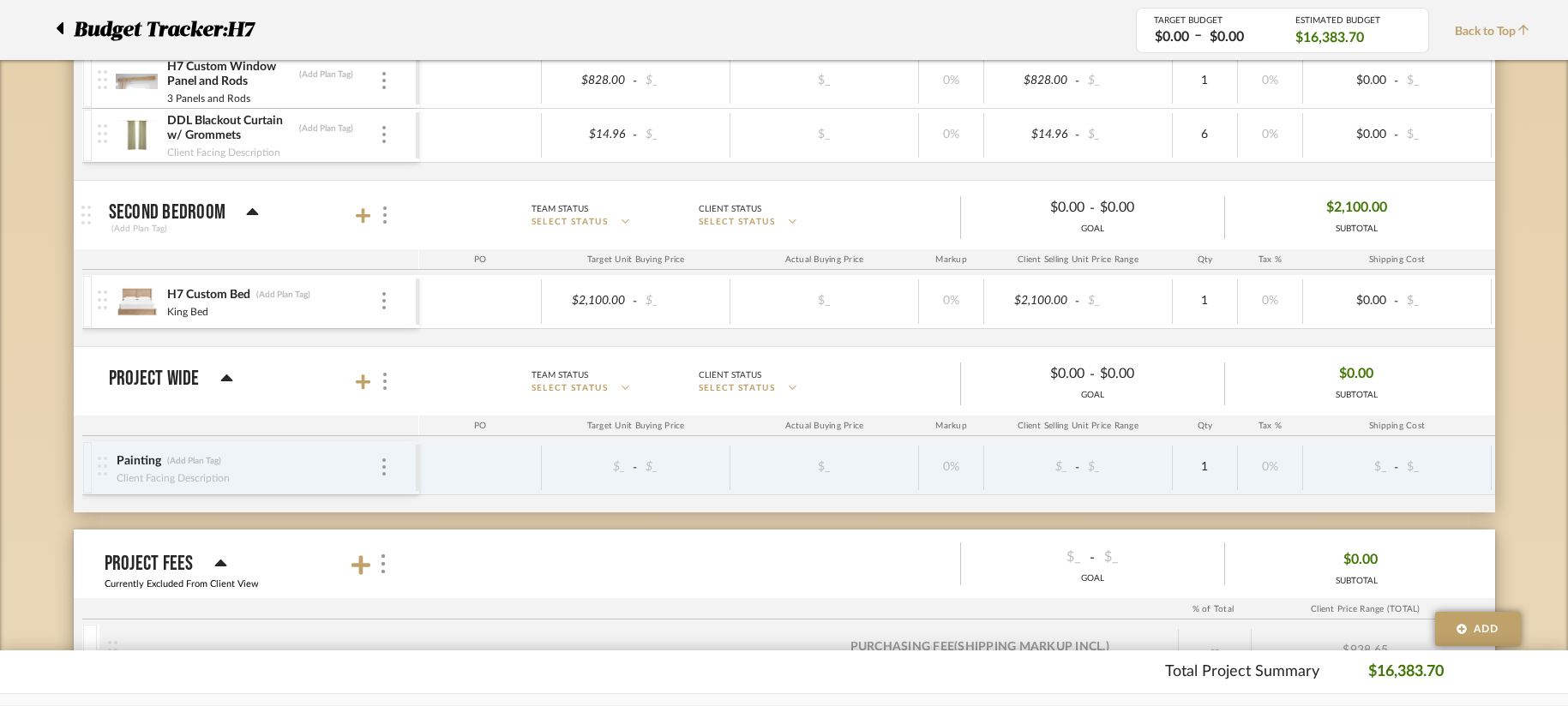
scroll to position [1372, 0]
